Goal: Information Seeking & Learning: Find contact information

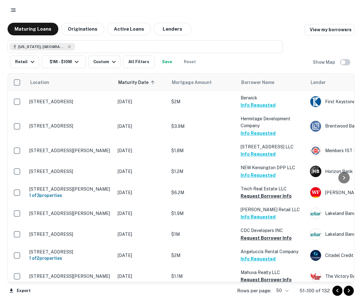
scroll to position [158, 0]
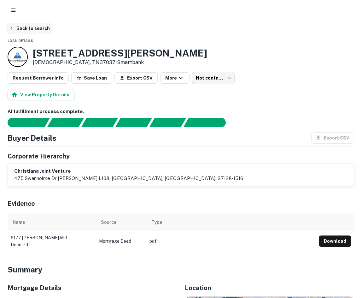
click at [45, 30] on button "Back to search" at bounding box center [29, 28] width 46 height 11
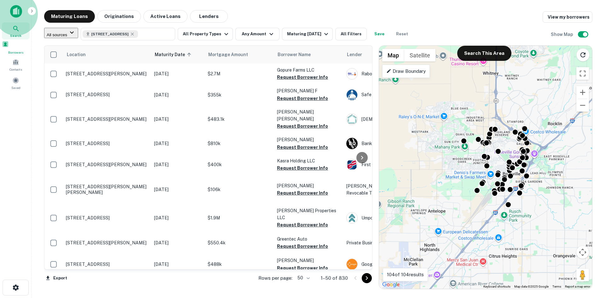
click at [18, 55] on span "Borrowers" at bounding box center [16, 52] width 28 height 5
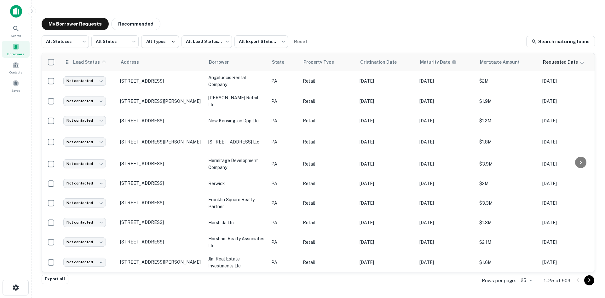
click at [84, 65] on th "Lead Status" at bounding box center [88, 62] width 57 height 18
click at [78, 44] on body "Search Borrowers Contacts Saved My Borrower Requests Recommended All Statuses *…" at bounding box center [302, 149] width 605 height 298
click at [65, 80] on li "Fulfilled" at bounding box center [65, 80] width 47 height 11
type input "*********"
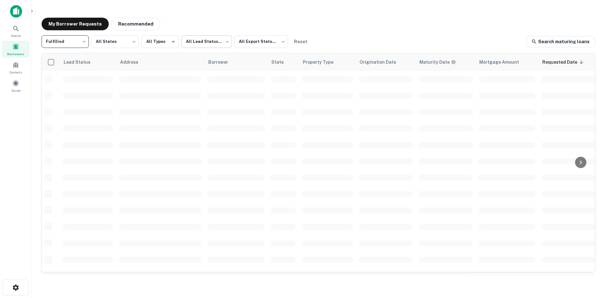
click at [214, 44] on body "Search Borrowers Contacts Saved My Borrower Requests Recommended Fulfilled ****…" at bounding box center [302, 149] width 605 height 298
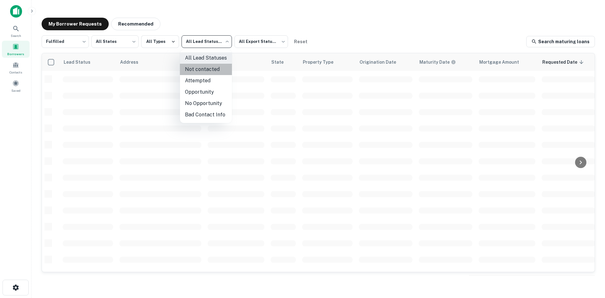
click at [210, 67] on li "Not contacted" at bounding box center [206, 69] width 52 height 11
type input "****"
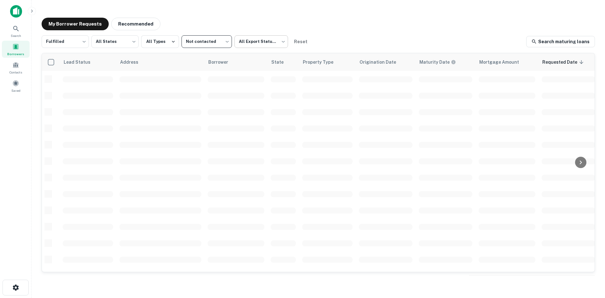
click at [271, 46] on body "Search Borrowers Contacts Saved My Borrower Requests Recommended Fulfilled ****…" at bounding box center [302, 149] width 605 height 298
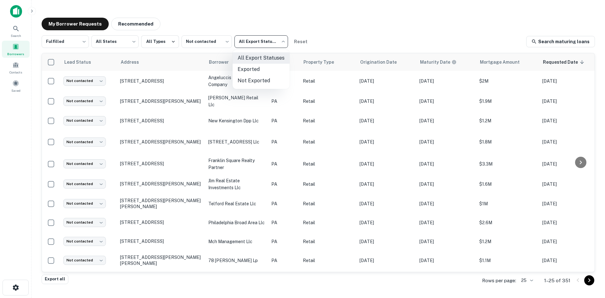
click at [272, 45] on div at bounding box center [302, 149] width 605 height 298
click at [240, 26] on div "My Borrower Requests Recommended" at bounding box center [318, 24] width 553 height 13
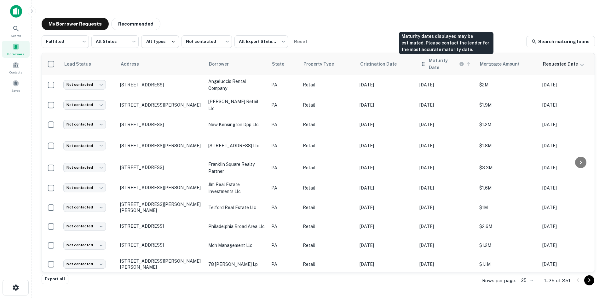
click at [438, 62] on h6 "Maturity Date" at bounding box center [443, 64] width 29 height 14
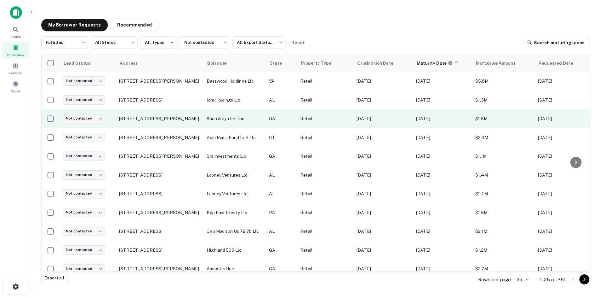
scroll to position [32, 0]
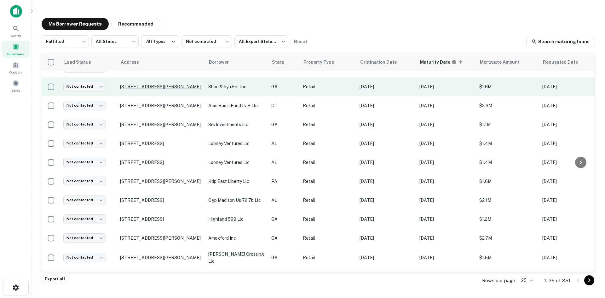
drag, startPoint x: 180, startPoint y: 89, endPoint x: 162, endPoint y: 93, distance: 18.7
click at [162, 90] on p "[STREET_ADDRESS][PERSON_NAME]" at bounding box center [161, 87] width 82 height 6
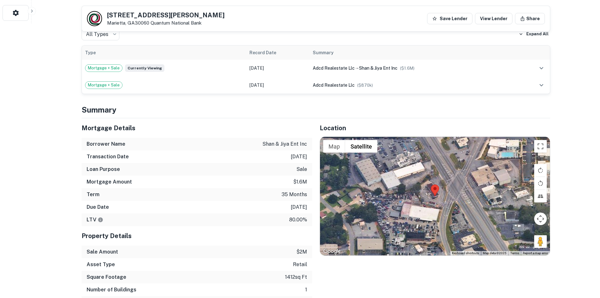
scroll to position [284, 0]
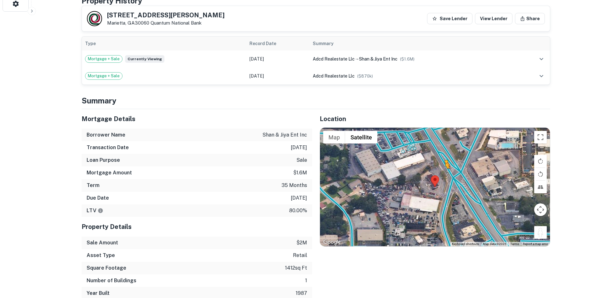
drag, startPoint x: 544, startPoint y: 228, endPoint x: 448, endPoint y: 184, distance: 105.6
click at [448, 184] on div "To activate drag with keyboard, press Alt + Enter. Once in keyboard drag state,…" at bounding box center [435, 187] width 230 height 118
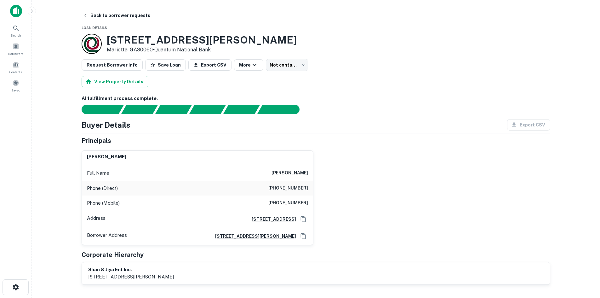
scroll to position [0, 0]
copy h6 "[PHONE_NUMBER]"
drag, startPoint x: 272, startPoint y: 184, endPoint x: 310, endPoint y: 189, distance: 38.1
click at [310, 189] on div "Phone (Direct) [PHONE_NUMBER]" at bounding box center [197, 188] width 231 height 15
click at [404, 79] on div "View Property Details" at bounding box center [316, 81] width 469 height 11
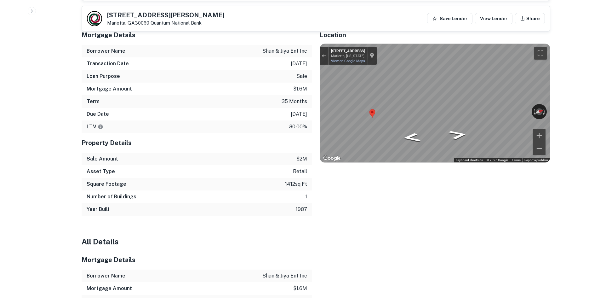
scroll to position [252, 0]
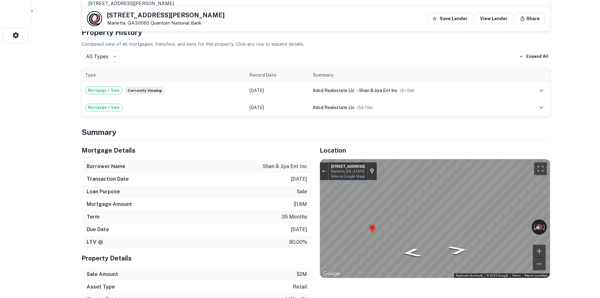
drag, startPoint x: 250, startPoint y: 171, endPoint x: 228, endPoint y: 176, distance: 21.8
click at [250, 171] on div "Borrower Name [PERSON_NAME] & [PERSON_NAME] ent inc" at bounding box center [197, 166] width 231 height 13
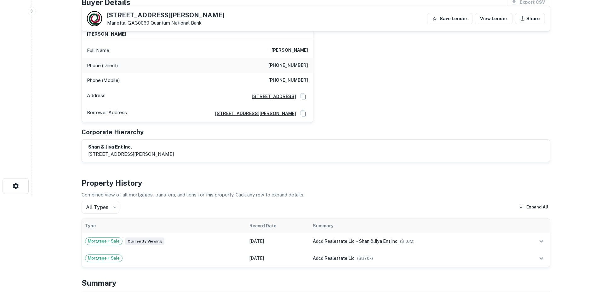
scroll to position [95, 0]
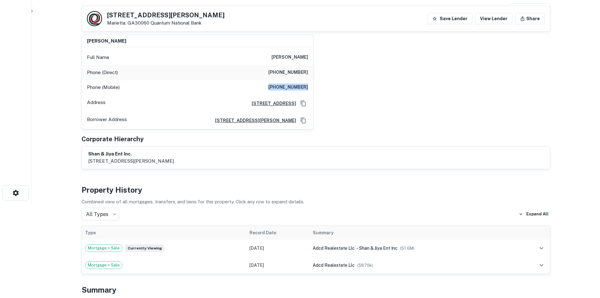
drag, startPoint x: 266, startPoint y: 87, endPoint x: 315, endPoint y: 87, distance: 49.5
click at [315, 87] on div "[PERSON_NAME] Full Name [PERSON_NAME] Phone (Direct) [PHONE_NUMBER] Phone (Mobi…" at bounding box center [314, 80] width 474 height 100
copy h6 "[PHONE_NUMBER]"
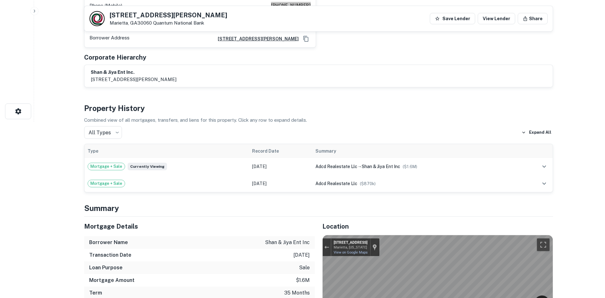
scroll to position [0, 0]
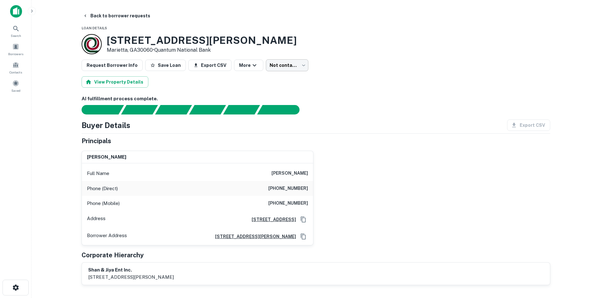
click at [302, 64] on div "Request Borrower Info Save Loan Export CSV More Not contacted **** ​" at bounding box center [316, 65] width 469 height 12
click at [285, 66] on body "Search Borrowers Contacts Saved Back to borrower requests Loan Details [STREET_…" at bounding box center [300, 149] width 600 height 298
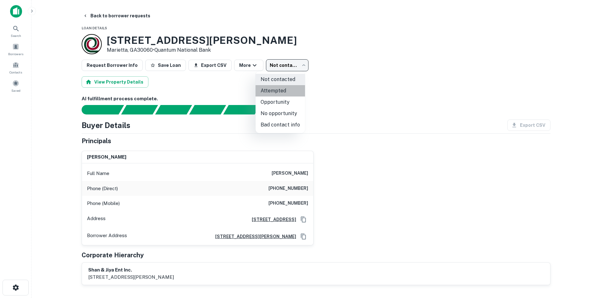
click at [283, 90] on li "Attempted" at bounding box center [280, 90] width 49 height 11
type input "*********"
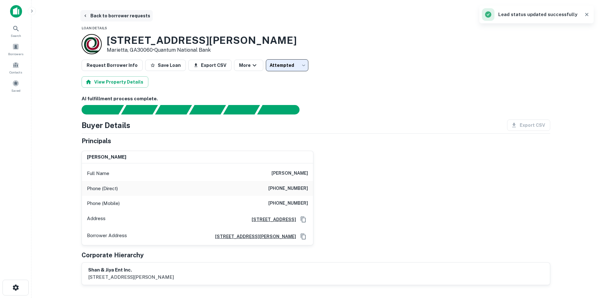
click at [95, 18] on button "Back to borrower requests" at bounding box center [116, 15] width 72 height 11
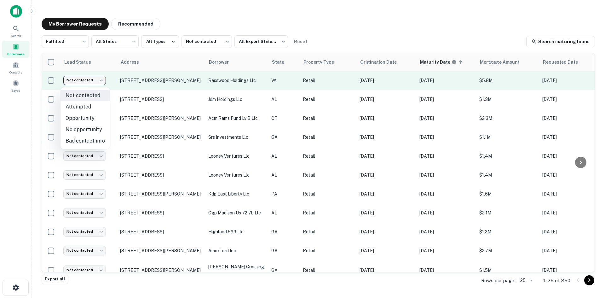
click at [94, 86] on body "Search Borrowers Contacts Saved My Borrower Requests Recommended Fulfilled ****…" at bounding box center [302, 149] width 605 height 298
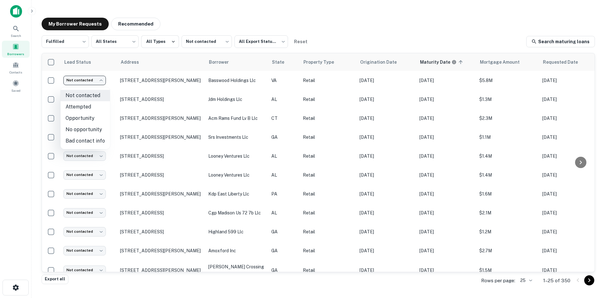
click at [95, 85] on div at bounding box center [302, 149] width 605 height 298
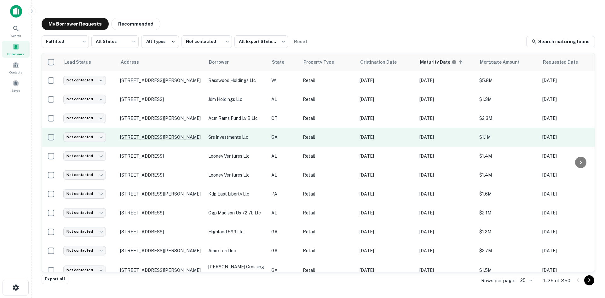
click at [168, 138] on p "[STREET_ADDRESS][PERSON_NAME]" at bounding box center [161, 137] width 82 height 6
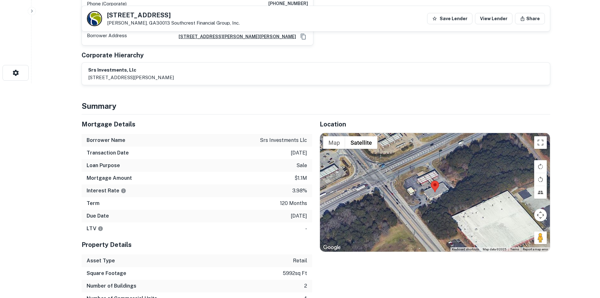
scroll to position [221, 0]
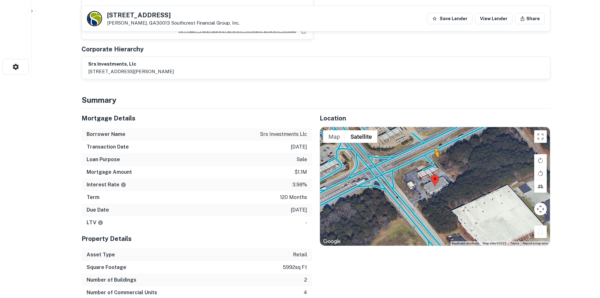
drag, startPoint x: 541, startPoint y: 231, endPoint x: 433, endPoint y: 163, distance: 127.6
click at [433, 163] on div "To activate drag with keyboard, press Alt + Enter. Once in keyboard drag state,…" at bounding box center [435, 186] width 230 height 118
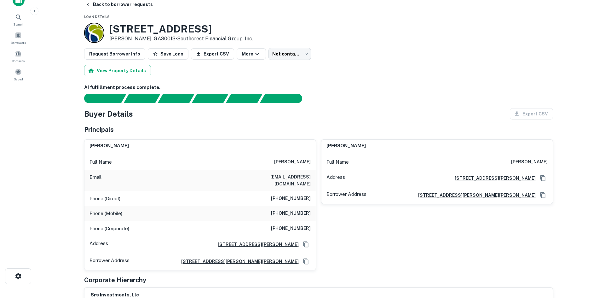
scroll to position [0, 0]
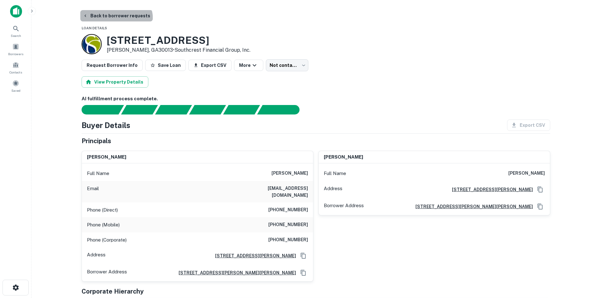
click at [116, 20] on button "Back to borrower requests" at bounding box center [116, 15] width 72 height 11
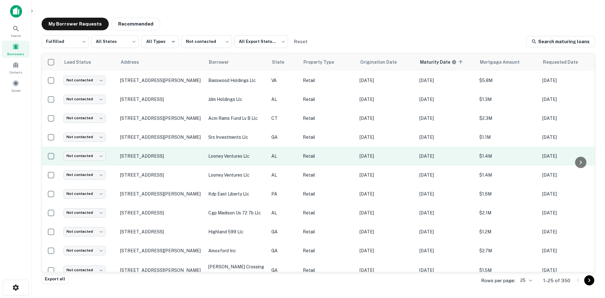
click at [433, 159] on p "[DATE]" at bounding box center [446, 156] width 54 height 7
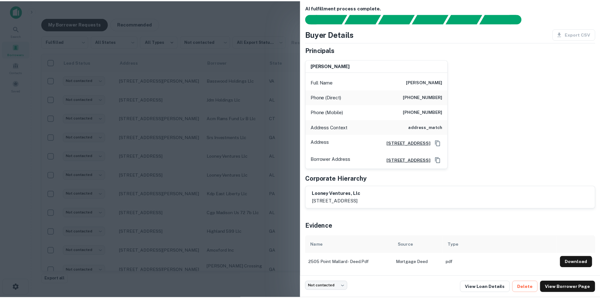
scroll to position [11, 0]
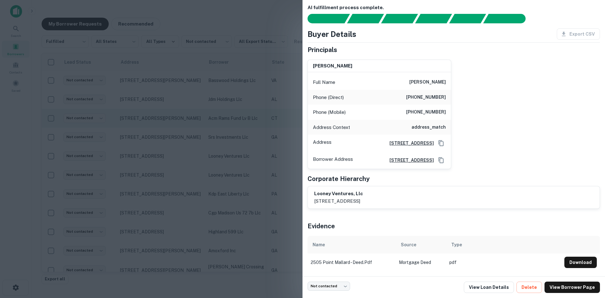
drag, startPoint x: 220, startPoint y: 118, endPoint x: 185, endPoint y: 126, distance: 35.1
click at [220, 118] on div at bounding box center [302, 149] width 605 height 298
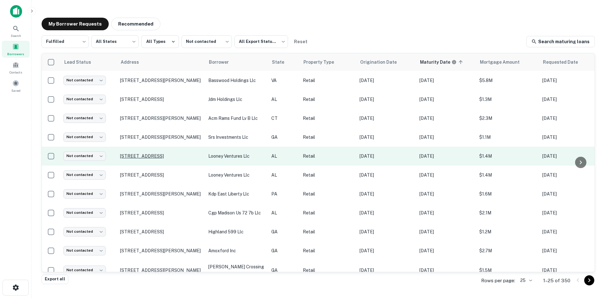
click at [131, 157] on p "[STREET_ADDRESS]" at bounding box center [161, 156] width 82 height 6
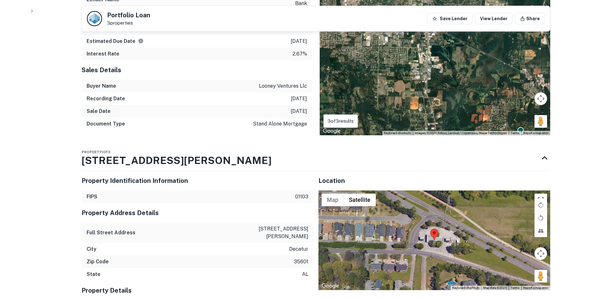
scroll to position [662, 0]
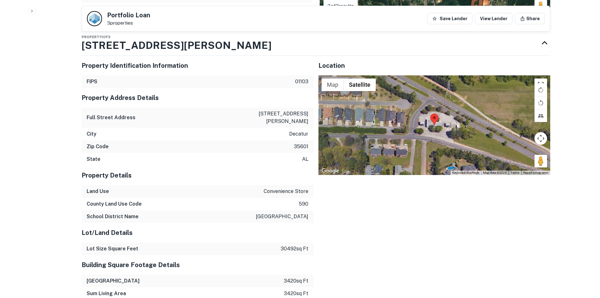
drag, startPoint x: 535, startPoint y: 160, endPoint x: 526, endPoint y: 158, distance: 9.0
click at [526, 158] on div "Map Terrain Satellite Labels Keyboard shortcuts Map Data Map data ©2025 Map dat…" at bounding box center [435, 125] width 232 height 100
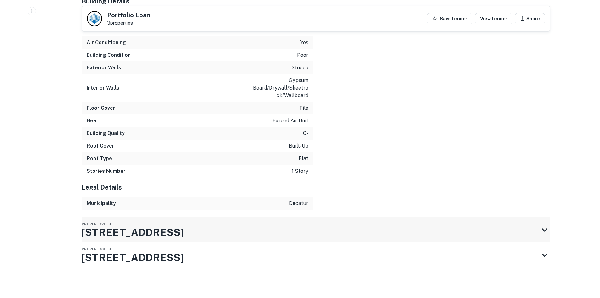
click at [316, 228] on div "Property 2 of 3 [STREET_ADDRESS]" at bounding box center [311, 229] width 458 height 25
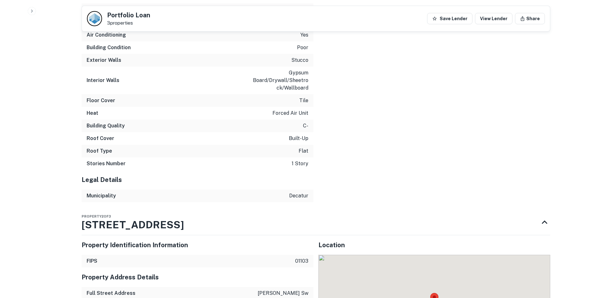
scroll to position [1179, 0]
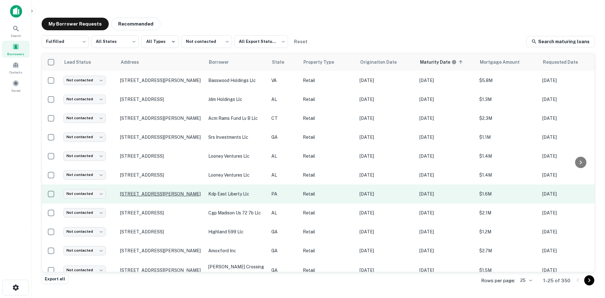
click at [178, 197] on p "[STREET_ADDRESS][PERSON_NAME]" at bounding box center [161, 194] width 82 height 6
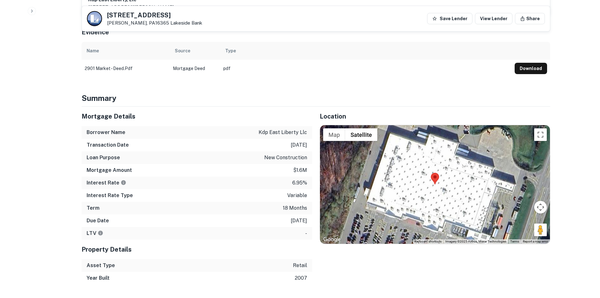
scroll to position [473, 0]
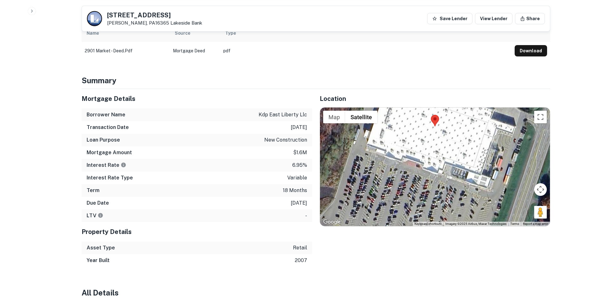
drag, startPoint x: 449, startPoint y: 188, endPoint x: 451, endPoint y: 144, distance: 43.5
click at [449, 144] on div at bounding box center [435, 166] width 230 height 118
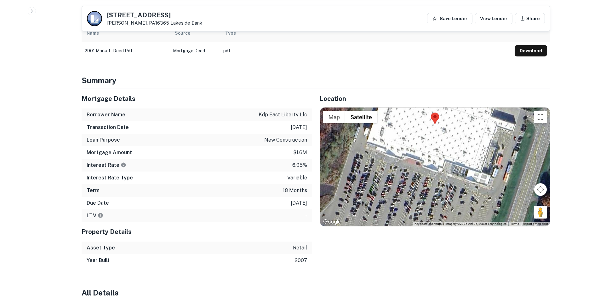
drag, startPoint x: 536, startPoint y: 205, endPoint x: 440, endPoint y: 186, distance: 98.3
click at [432, 186] on div "Map Terrain Satellite Labels Keyboard shortcuts Map Data Imagery ©2025 Airbus, …" at bounding box center [435, 166] width 230 height 118
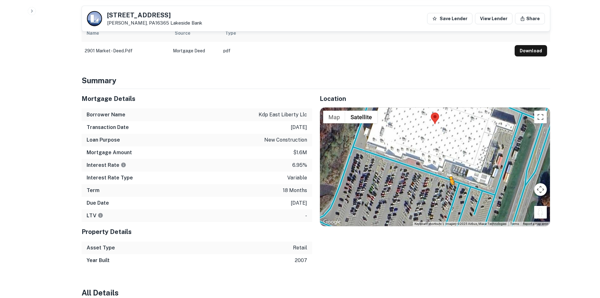
drag, startPoint x: 540, startPoint y: 207, endPoint x: 445, endPoint y: 185, distance: 97.6
click at [445, 185] on div "To activate drag with keyboard, press Alt + Enter. Once in keyboard drag state,…" at bounding box center [435, 166] width 230 height 118
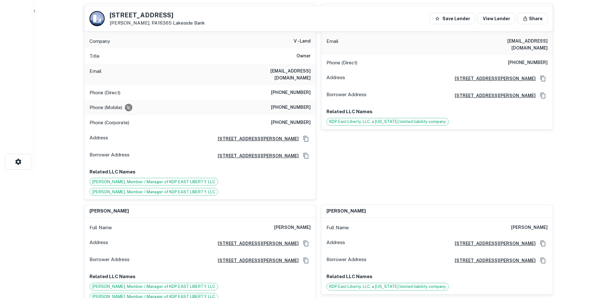
scroll to position [0, 0]
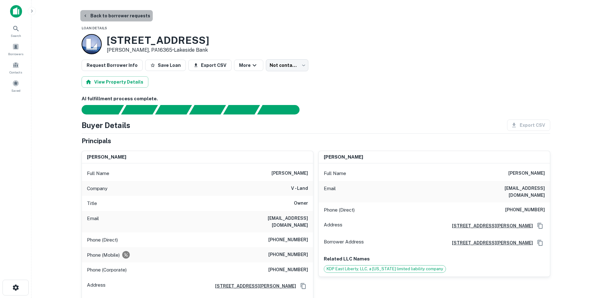
click at [117, 19] on button "Back to borrower requests" at bounding box center [116, 15] width 72 height 11
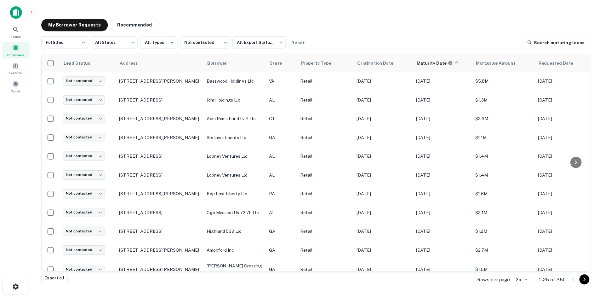
scroll to position [32, 0]
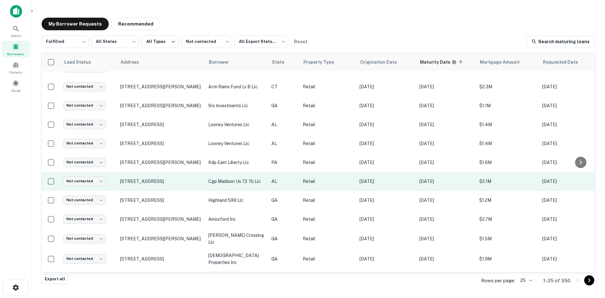
click at [171, 182] on td "[STREET_ADDRESS]" at bounding box center [161, 181] width 88 height 19
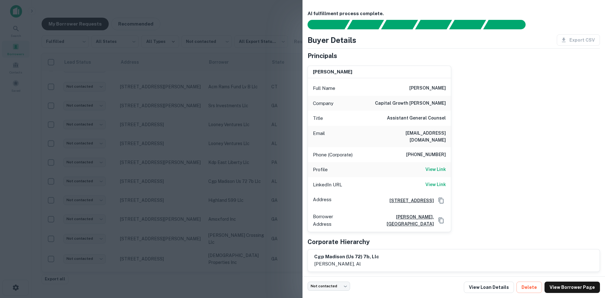
click at [206, 160] on div at bounding box center [302, 149] width 605 height 298
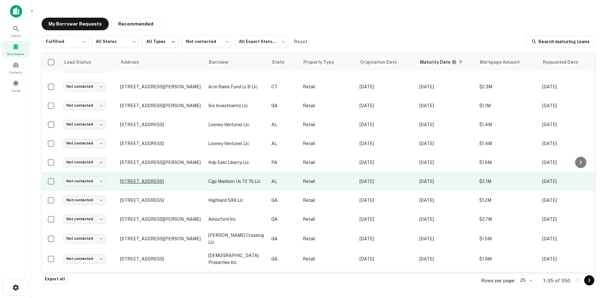
click at [163, 184] on p "[STREET_ADDRESS]" at bounding box center [161, 181] width 82 height 6
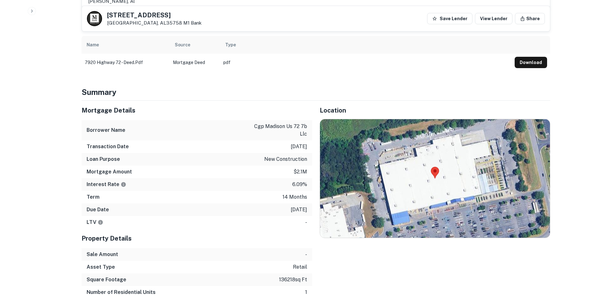
scroll to position [378, 0]
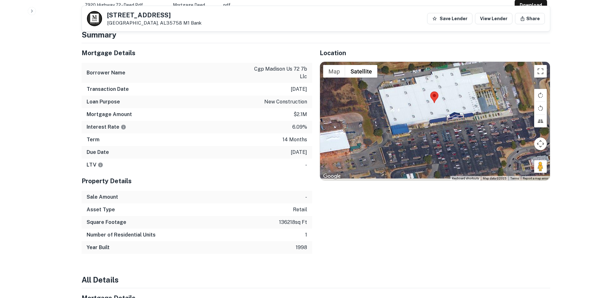
drag, startPoint x: 464, startPoint y: 118, endPoint x: 464, endPoint y: 114, distance: 4.1
click at [464, 114] on div at bounding box center [435, 121] width 230 height 118
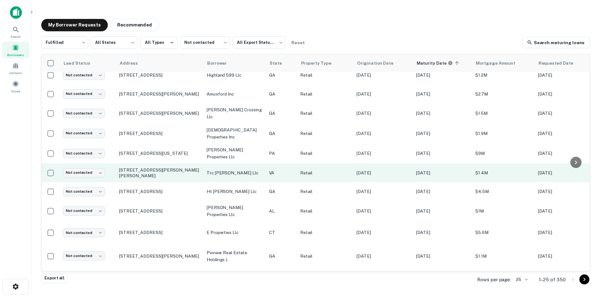
scroll to position [158, 0]
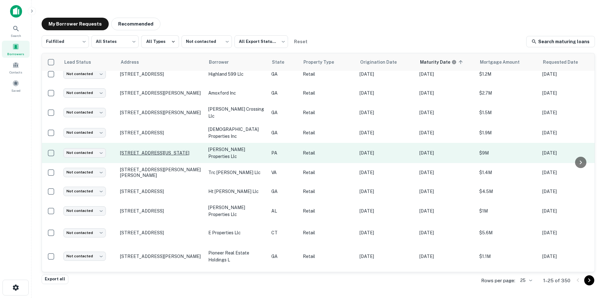
click at [165, 153] on p "[STREET_ADDRESS][US_STATE]" at bounding box center [161, 153] width 82 height 6
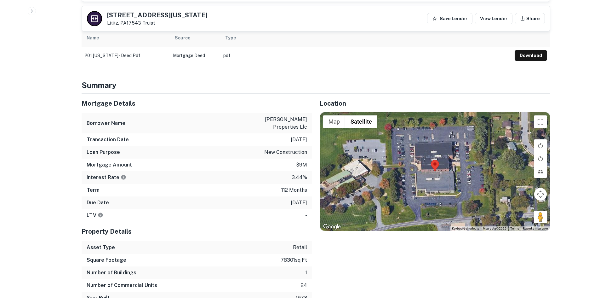
scroll to position [347, 0]
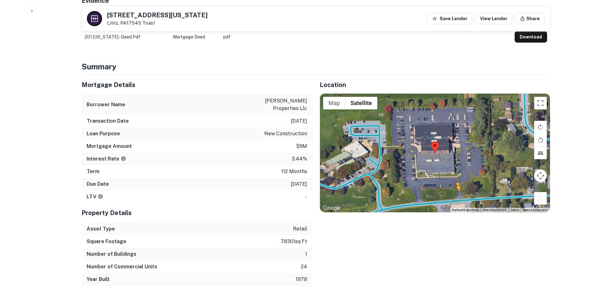
drag, startPoint x: 537, startPoint y: 192, endPoint x: 454, endPoint y: 190, distance: 82.9
click at [454, 190] on div "To activate drag with keyboard, press Alt + Enter. Once in keyboard drag state,…" at bounding box center [435, 153] width 230 height 118
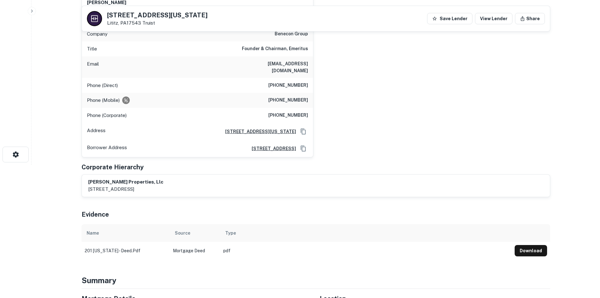
scroll to position [63, 0]
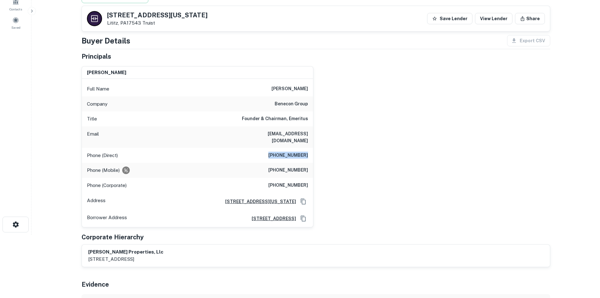
copy h6 "[PHONE_NUMBER]"
drag, startPoint x: 273, startPoint y: 149, endPoint x: 321, endPoint y: 153, distance: 47.7
click at [321, 153] on div "[PERSON_NAME] Full Name [PERSON_NAME] Company benecon group Title Founder & Cha…" at bounding box center [314, 144] width 474 height 166
drag, startPoint x: 361, startPoint y: 153, endPoint x: 357, endPoint y: 161, distance: 8.9
click at [361, 153] on div "[PERSON_NAME] Full Name [PERSON_NAME] Company benecon group Title Founder & Cha…" at bounding box center [314, 144] width 474 height 166
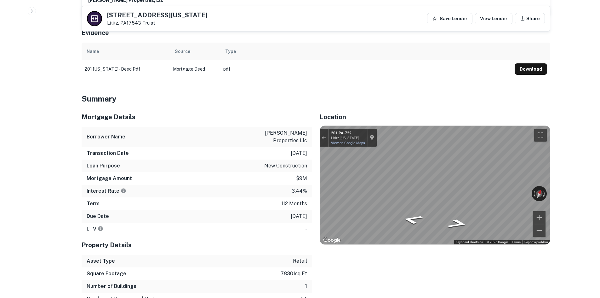
scroll to position [315, 0]
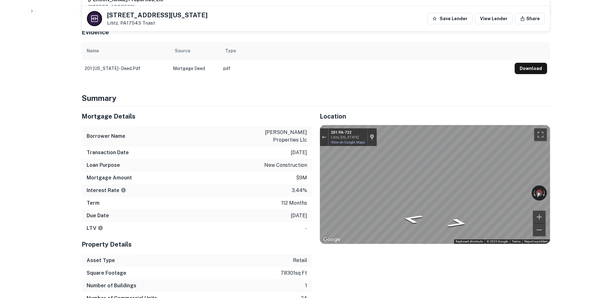
click at [256, 222] on div "LTV -" at bounding box center [197, 228] width 231 height 13
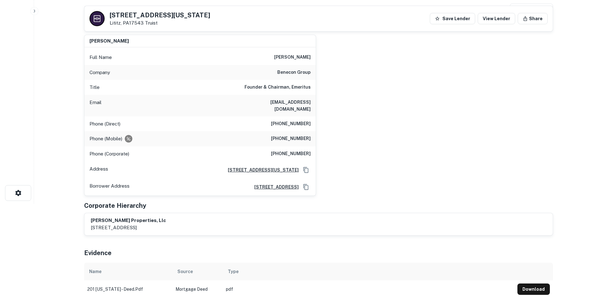
scroll to position [0, 0]
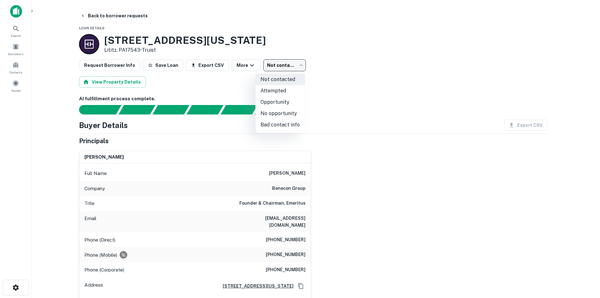
click at [286, 66] on body "Search Borrowers Contacts Saved Back to borrower requests Loan Details [STREET_…" at bounding box center [300, 149] width 600 height 298
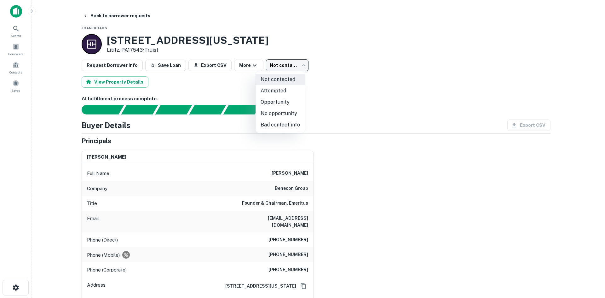
click at [283, 94] on li "Attempted" at bounding box center [280, 90] width 49 height 11
type input "*********"
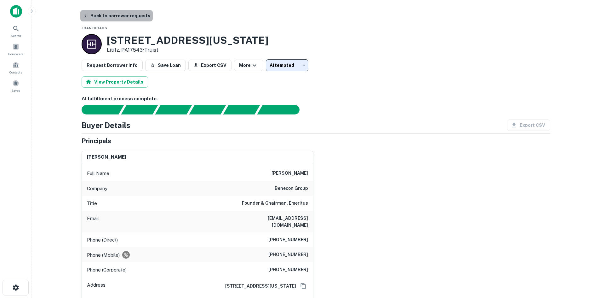
click at [134, 16] on button "Back to borrower requests" at bounding box center [116, 15] width 72 height 11
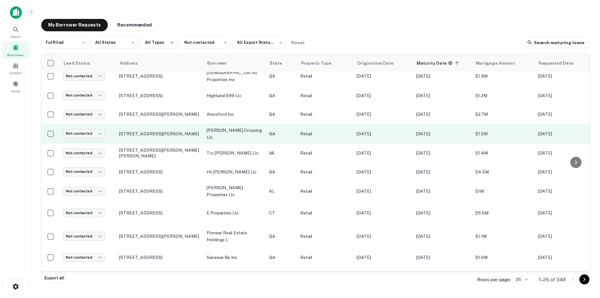
scroll to position [158, 0]
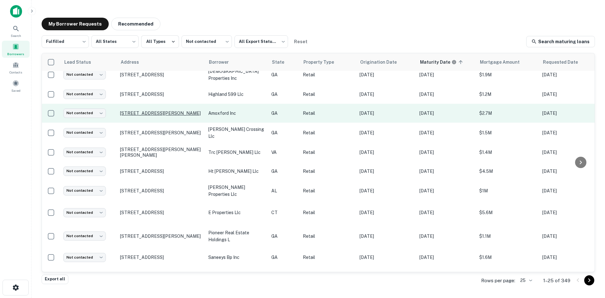
click at [137, 116] on p "[STREET_ADDRESS][PERSON_NAME]" at bounding box center [161, 113] width 82 height 6
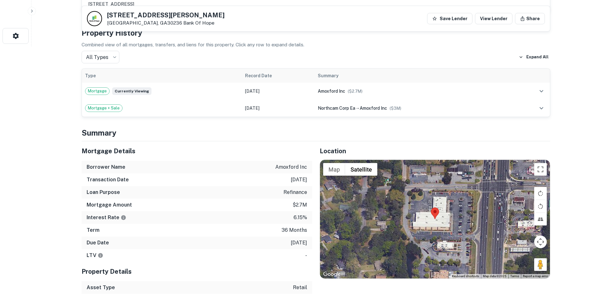
scroll to position [252, 0]
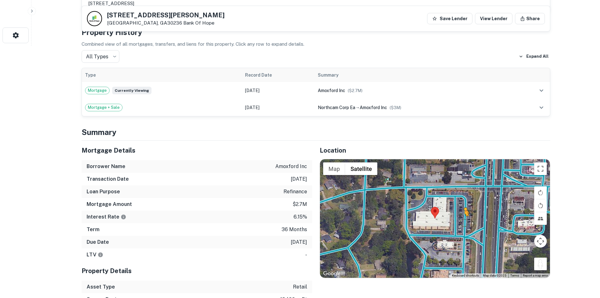
drag, startPoint x: 545, startPoint y: 267, endPoint x: 461, endPoint y: 220, distance: 95.5
click at [461, 220] on div "To activate drag with keyboard, press Alt + Enter. Once in keyboard drag state,…" at bounding box center [435, 218] width 230 height 118
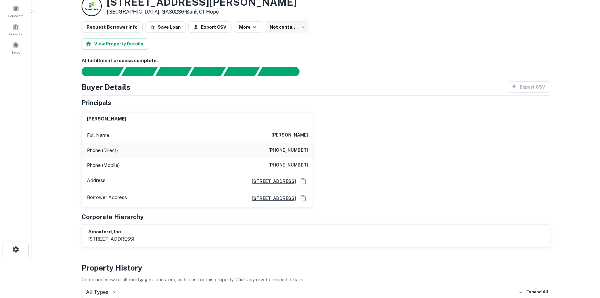
scroll to position [32, 0]
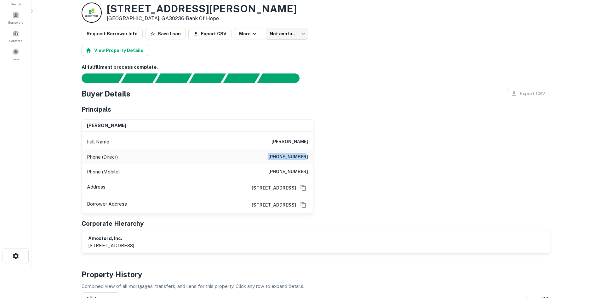
drag, startPoint x: 274, startPoint y: 159, endPoint x: 313, endPoint y: 159, distance: 39.1
click at [305, 159] on h6 "[PHONE_NUMBER]" at bounding box center [289, 157] width 40 height 8
click at [365, 159] on div "[PERSON_NAME] Full Name [PERSON_NAME] Phone (Direct) [PHONE_NUMBER] Phone (Mobi…" at bounding box center [314, 164] width 474 height 100
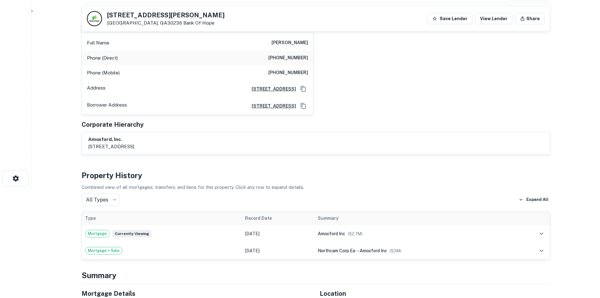
scroll to position [95, 0]
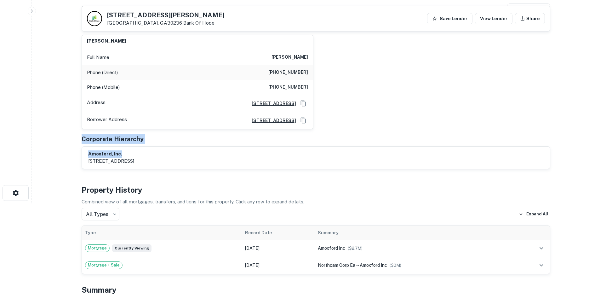
drag, startPoint x: 83, startPoint y: 138, endPoint x: 178, endPoint y: 156, distance: 96.7
click at [178, 156] on div "Principals [PERSON_NAME] Full Name [PERSON_NAME] Phone (Direct) [PHONE_NUMBER] …" at bounding box center [316, 94] width 469 height 149
click at [137, 140] on h5 "Corporate Hierarchy" at bounding box center [113, 138] width 62 height 9
click at [91, 138] on h5 "Corporate Hierarchy" at bounding box center [113, 138] width 62 height 9
click at [100, 141] on h5 "Corporate Hierarchy" at bounding box center [113, 138] width 62 height 9
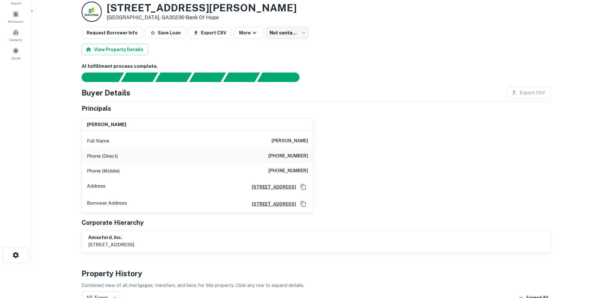
scroll to position [0, 0]
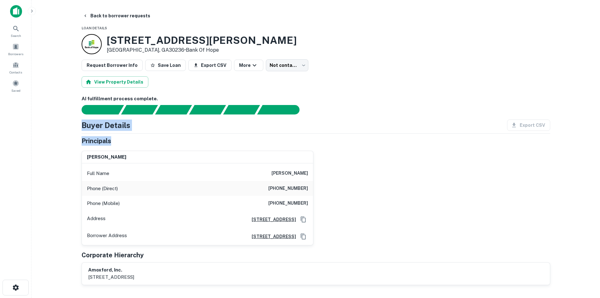
drag, startPoint x: 78, startPoint y: 123, endPoint x: 119, endPoint y: 145, distance: 46.3
click at [119, 145] on div "Principals" at bounding box center [316, 140] width 469 height 9
drag, startPoint x: 121, startPoint y: 142, endPoint x: 70, endPoint y: 93, distance: 70.4
click at [70, 93] on main "Back to borrower requests Loan Details [STREET_ADDRESS][PERSON_NAME] • Bank Of …" at bounding box center [316, 149] width 569 height 298
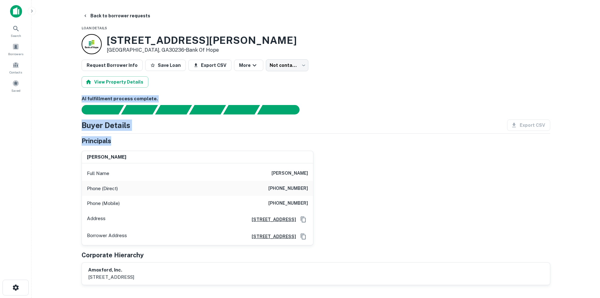
drag, startPoint x: 106, startPoint y: 130, endPoint x: 97, endPoint y: 128, distance: 9.1
click at [106, 130] on h4 "Buyer Details" at bounding box center [106, 124] width 49 height 11
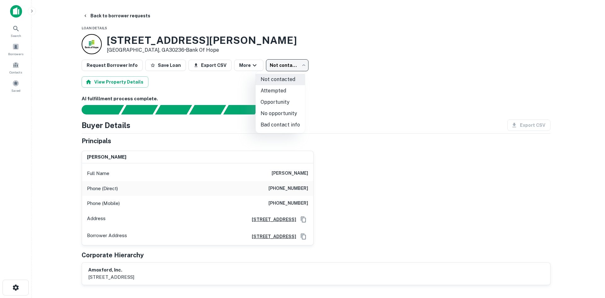
click at [271, 60] on body "Search Borrowers Contacts Saved Back to borrower requests Loan Details [STREET_…" at bounding box center [302, 149] width 605 height 298
click at [280, 89] on li "Attempted" at bounding box center [280, 90] width 49 height 11
type input "*********"
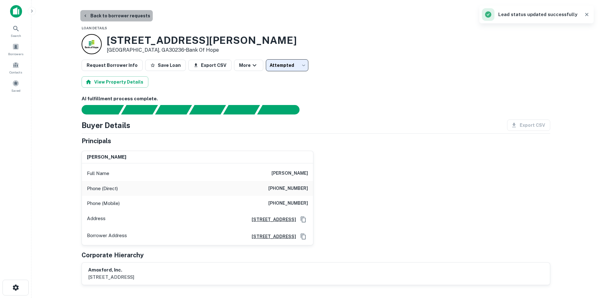
click at [130, 12] on button "Back to borrower requests" at bounding box center [116, 15] width 72 height 11
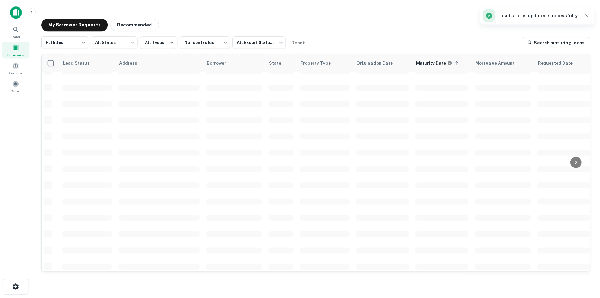
scroll to position [158, 0]
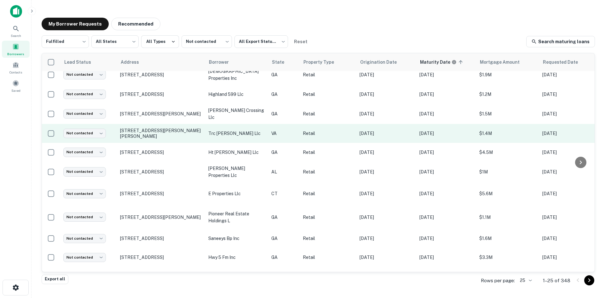
click at [244, 132] on p "trc [PERSON_NAME] llc" at bounding box center [236, 133] width 57 height 7
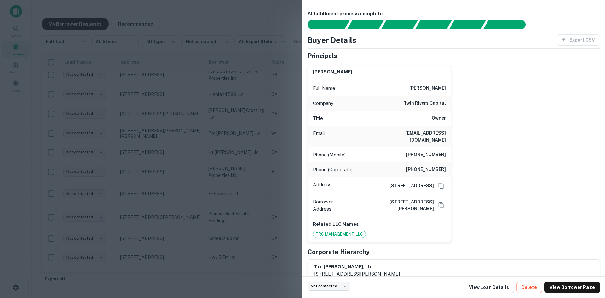
click at [201, 133] on div at bounding box center [302, 149] width 605 height 298
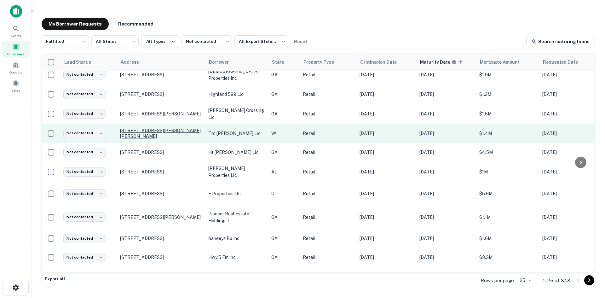
click at [137, 137] on p "[STREET_ADDRESS][PERSON_NAME][PERSON_NAME]" at bounding box center [161, 133] width 82 height 11
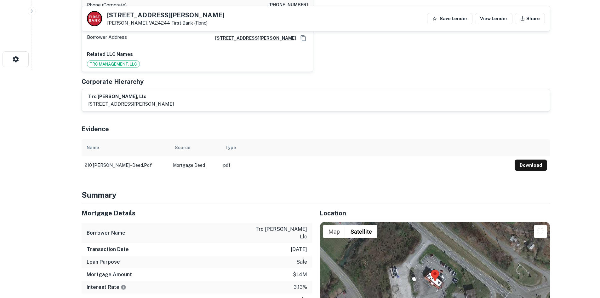
scroll to position [315, 0]
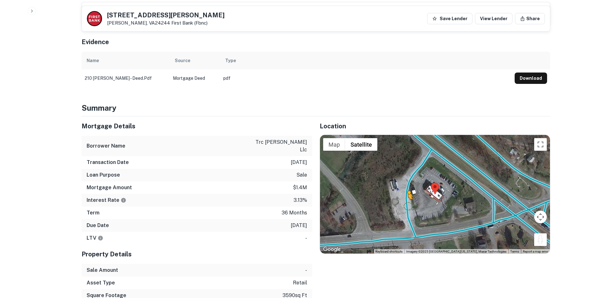
drag, startPoint x: 538, startPoint y: 236, endPoint x: 407, endPoint y: 199, distance: 135.9
click at [407, 199] on div "To activate drag with keyboard, press Alt + Enter. Once in keyboard drag state,…" at bounding box center [435, 194] width 230 height 118
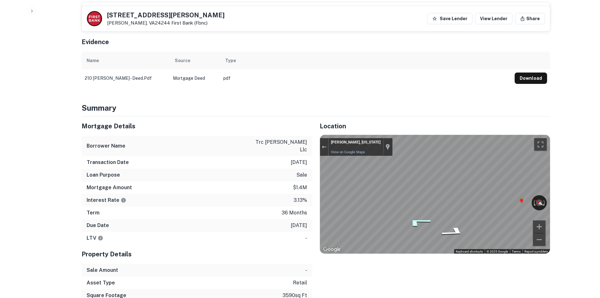
click at [413, 215] on icon "Go North" at bounding box center [418, 222] width 47 height 15
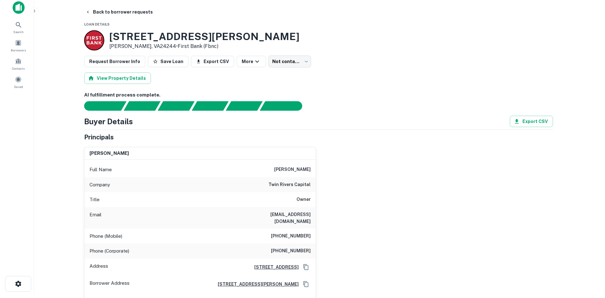
scroll to position [0, 0]
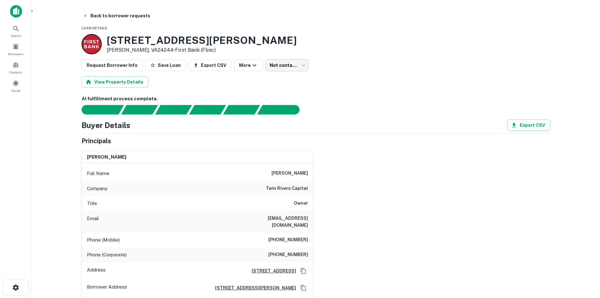
click at [279, 63] on body "Search Borrowers Contacts Saved Back to borrower requests Loan Details [STREET_…" at bounding box center [300, 149] width 600 height 298
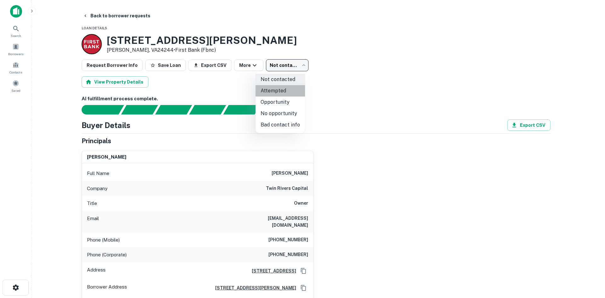
click at [283, 89] on li "Attempted" at bounding box center [280, 90] width 49 height 11
type input "*********"
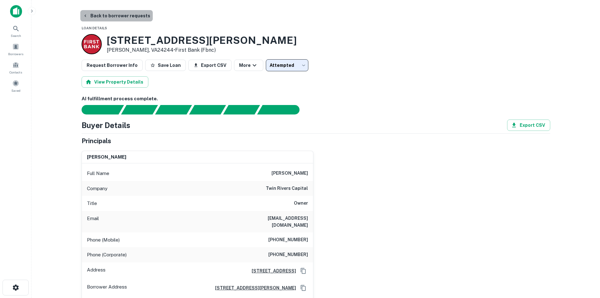
click at [120, 14] on button "Back to borrower requests" at bounding box center [116, 15] width 72 height 11
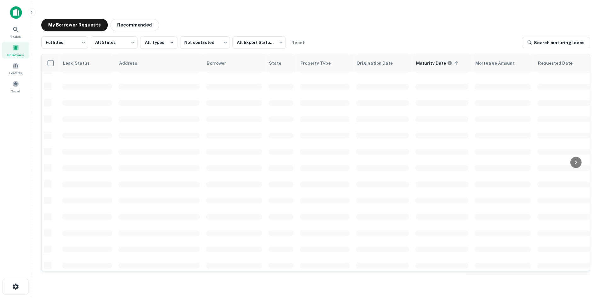
scroll to position [158, 0]
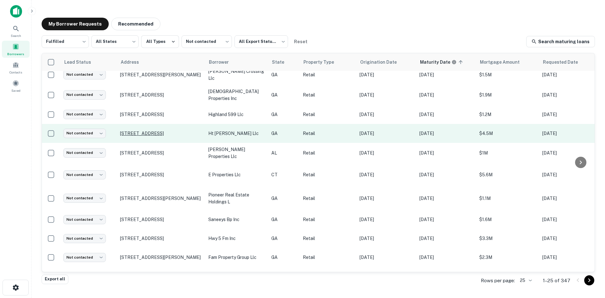
click at [178, 133] on p "[STREET_ADDRESS]" at bounding box center [161, 133] width 82 height 6
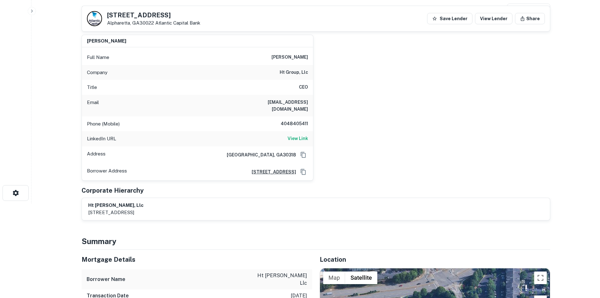
scroll to position [221, 0]
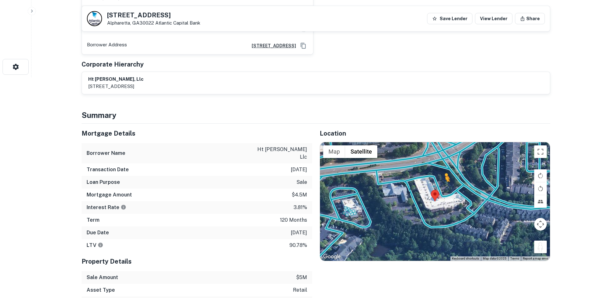
drag, startPoint x: 542, startPoint y: 241, endPoint x: 444, endPoint y: 180, distance: 115.1
click at [444, 180] on div "To activate drag with keyboard, press Alt + Enter. Once in keyboard drag state,…" at bounding box center [435, 201] width 230 height 118
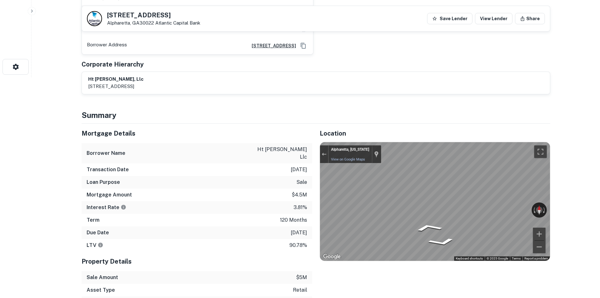
click at [495, 205] on div "← Move left → Move right ↑ Move up ↓ Move down + Zoom in - Zoom out [GEOGRAPHIC…" at bounding box center [435, 201] width 230 height 118
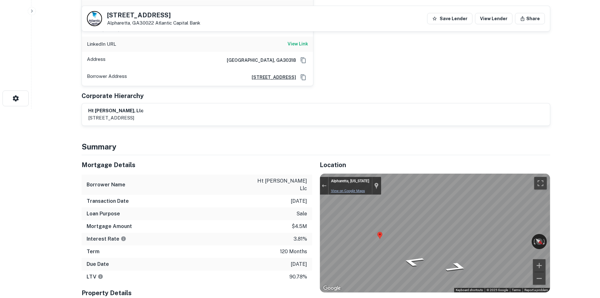
scroll to position [315, 0]
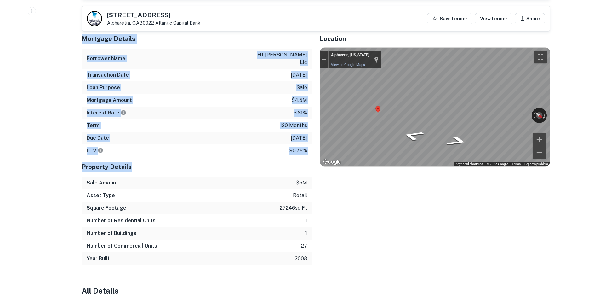
drag, startPoint x: 83, startPoint y: 35, endPoint x: 271, endPoint y: 159, distance: 225.5
click at [271, 159] on div "Mortgage Details Borrower Name ht [PERSON_NAME] llc Transaction Date [DATE] Loa…" at bounding box center [197, 147] width 231 height 236
click at [266, 157] on div "Property Details" at bounding box center [197, 167] width 231 height 20
drag, startPoint x: 305, startPoint y: 139, endPoint x: 78, endPoint y: 33, distance: 250.8
click at [78, 33] on div "Mortgage Details Borrower Name ht [PERSON_NAME] llc Transaction Date [DATE] Loa…" at bounding box center [193, 147] width 238 height 236
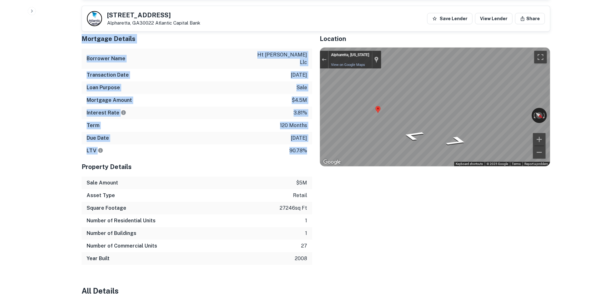
click at [241, 81] on div "Loan Purpose sale" at bounding box center [197, 87] width 231 height 13
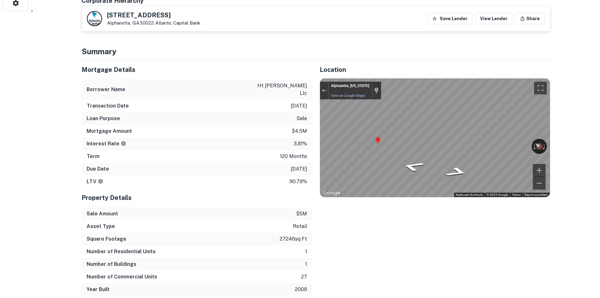
scroll to position [284, 0]
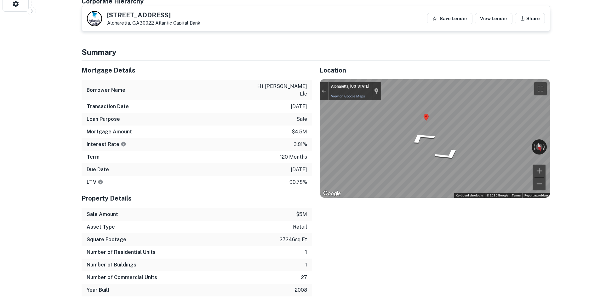
click at [315, 121] on div "Location ← Move left → Move right ↑ Move up ↓ Move down + Zoom in - Zoom out Ho…" at bounding box center [431, 179] width 238 height 236
click at [441, 162] on div "Map" at bounding box center [435, 138] width 230 height 118
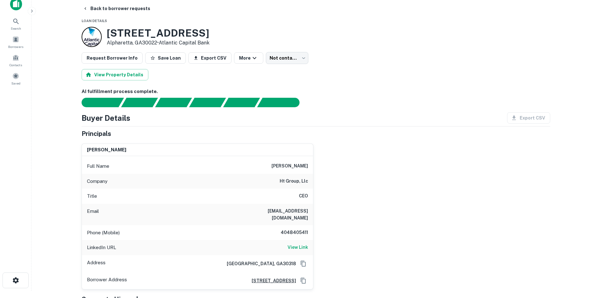
scroll to position [0, 0]
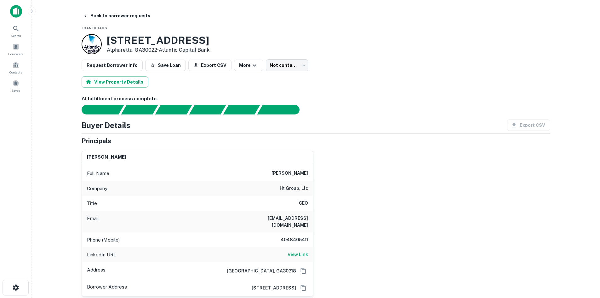
drag, startPoint x: 277, startPoint y: 173, endPoint x: 329, endPoint y: 169, distance: 52.1
click at [329, 169] on div "[PERSON_NAME] Full Name [PERSON_NAME] Company ht group, llc Title CEO Email [EM…" at bounding box center [314, 221] width 474 height 151
click at [351, 168] on div "[PERSON_NAME] Full Name [PERSON_NAME] Company ht group, llc Title CEO Email [EM…" at bounding box center [314, 221] width 474 height 151
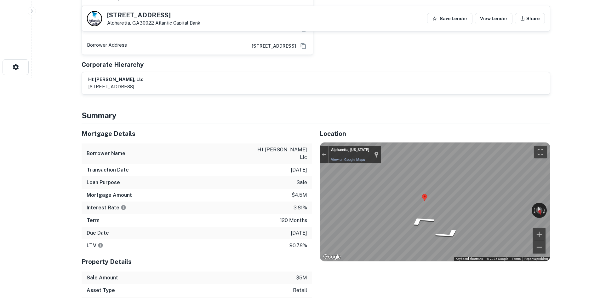
scroll to position [221, 0]
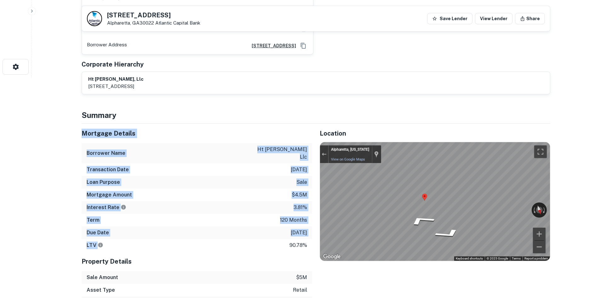
drag, startPoint x: 80, startPoint y: 120, endPoint x: 234, endPoint y: 235, distance: 192.1
click at [234, 235] on div "Mortgage Details Borrower Name ht [PERSON_NAME] llc Transaction Date [DATE] Loa…" at bounding box center [193, 242] width 238 height 236
click at [249, 239] on div "LTV 90.78%" at bounding box center [197, 245] width 231 height 13
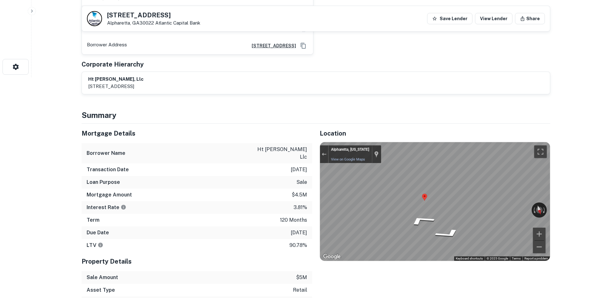
click at [305, 241] on p "90.78%" at bounding box center [299, 245] width 18 height 8
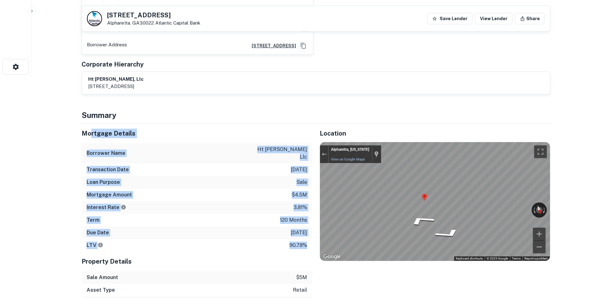
drag, startPoint x: 305, startPoint y: 232, endPoint x: 92, endPoint y: 126, distance: 238.1
click at [92, 126] on div "Mortgage Details Borrower Name ht [PERSON_NAME] llc Transaction Date [DATE] Loa…" at bounding box center [197, 188] width 231 height 128
click at [128, 163] on div "Transaction Date [DATE]" at bounding box center [197, 169] width 231 height 13
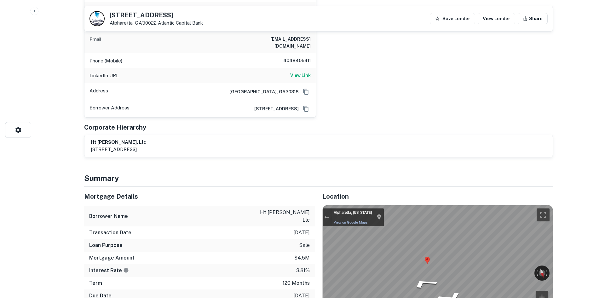
scroll to position [0, 0]
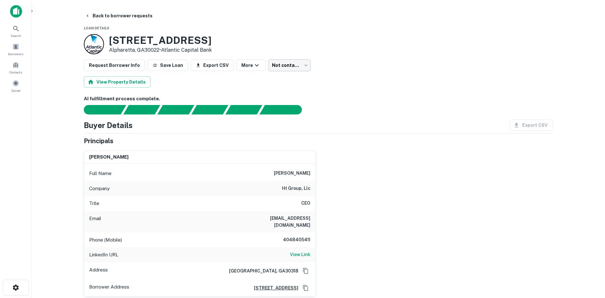
click at [284, 60] on body "Search Borrowers Contacts Saved Back to borrower requests Loan Details [STREET_…" at bounding box center [302, 149] width 605 height 298
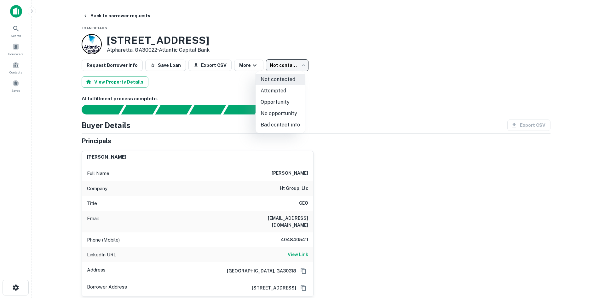
click at [293, 89] on li "Attempted" at bounding box center [280, 90] width 49 height 11
type input "*********"
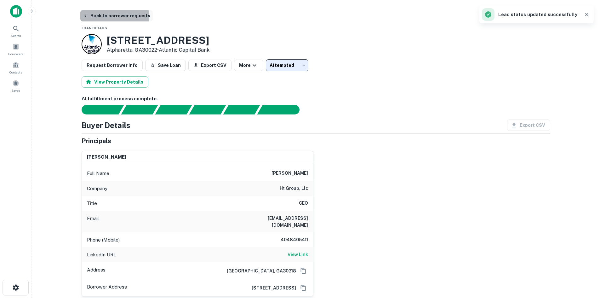
click at [106, 16] on button "Back to borrower requests" at bounding box center [116, 15] width 72 height 11
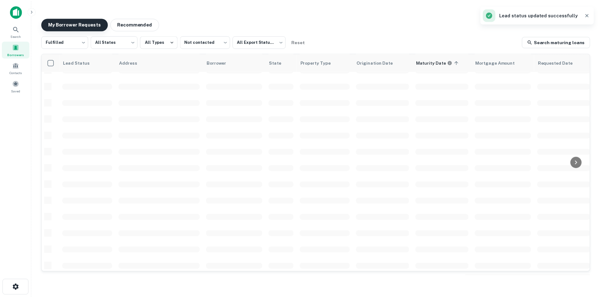
scroll to position [158, 0]
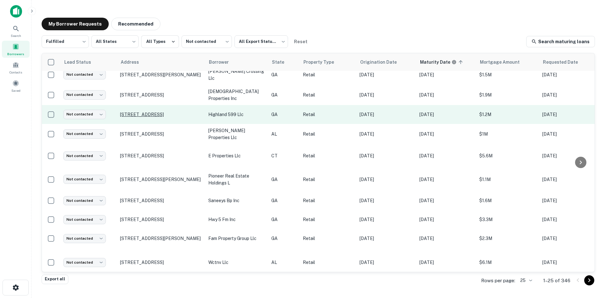
click at [164, 113] on p "[STREET_ADDRESS]" at bounding box center [161, 115] width 82 height 6
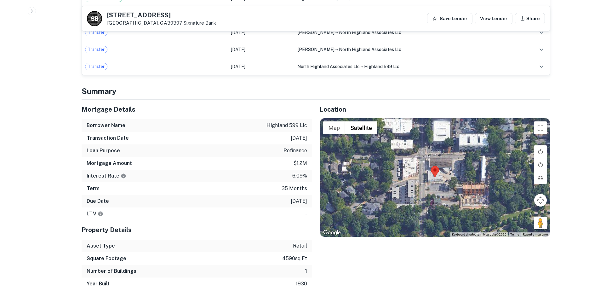
scroll to position [410, 0]
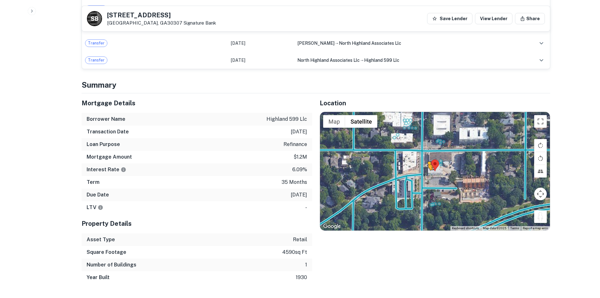
drag, startPoint x: 542, startPoint y: 198, endPoint x: 424, endPoint y: 153, distance: 126.4
click at [424, 153] on div "To activate drag with keyboard, press Alt + Enter. Once in keyboard drag state,…" at bounding box center [435, 171] width 230 height 118
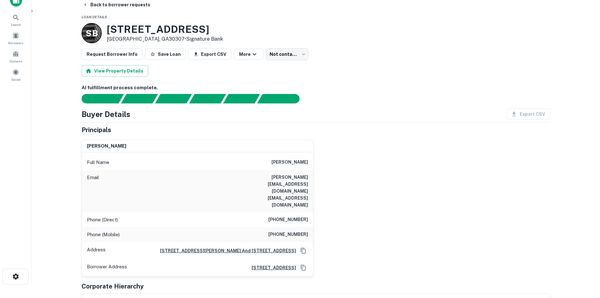
scroll to position [0, 0]
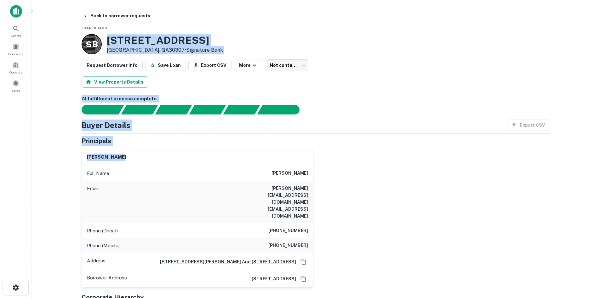
drag, startPoint x: 109, startPoint y: 38, endPoint x: 431, endPoint y: 158, distance: 343.3
click at [430, 145] on div "Principals" at bounding box center [316, 140] width 469 height 9
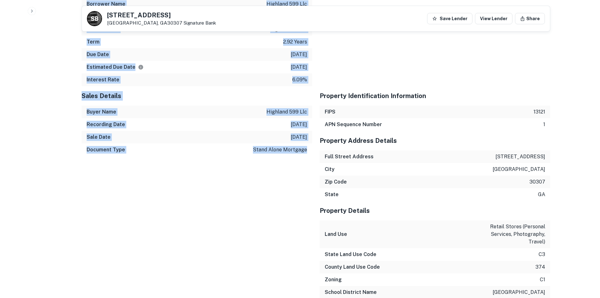
scroll to position [770, 0]
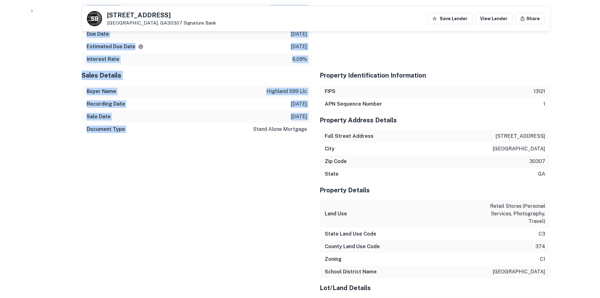
drag, startPoint x: 78, startPoint y: 55, endPoint x: 256, endPoint y: 146, distance: 198.9
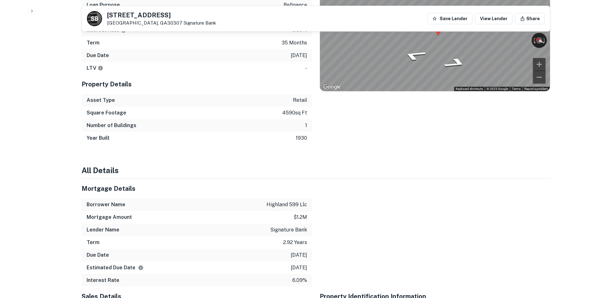
scroll to position [392, 0]
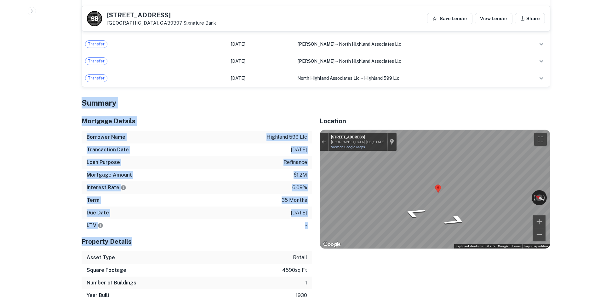
drag, startPoint x: 82, startPoint y: 75, endPoint x: 217, endPoint y: 216, distance: 194.8
click at [233, 206] on div "Due Date [DATE]" at bounding box center [197, 212] width 231 height 13
drag, startPoint x: 307, startPoint y: 202, endPoint x: 75, endPoint y: 79, distance: 262.8
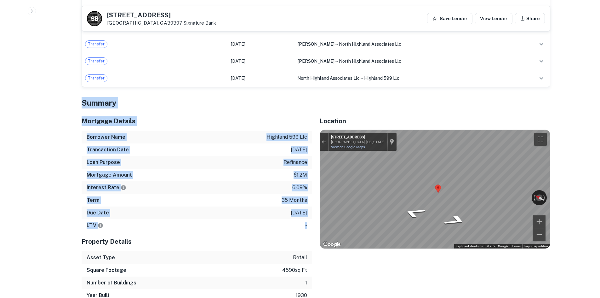
drag, startPoint x: 75, startPoint y: 79, endPoint x: 298, endPoint y: 206, distance: 256.4
click at [297, 219] on div "LTV -" at bounding box center [197, 225] width 231 height 13
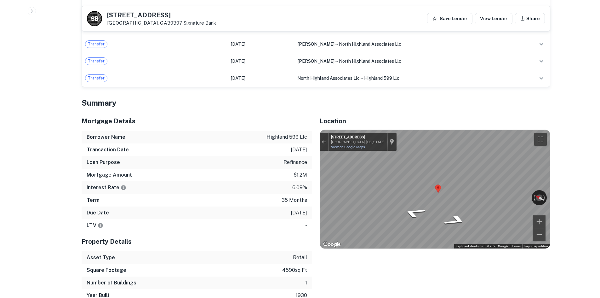
drag, startPoint x: 80, startPoint y: 85, endPoint x: 77, endPoint y: 79, distance: 6.6
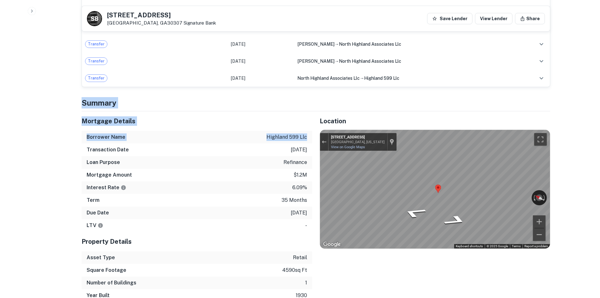
drag, startPoint x: 80, startPoint y: 81, endPoint x: 307, endPoint y: 121, distance: 230.4
click at [307, 133] on p "highland 599 llc" at bounding box center [287, 137] width 41 height 8
drag, startPoint x: 307, startPoint y: 117, endPoint x: 86, endPoint y: 81, distance: 223.8
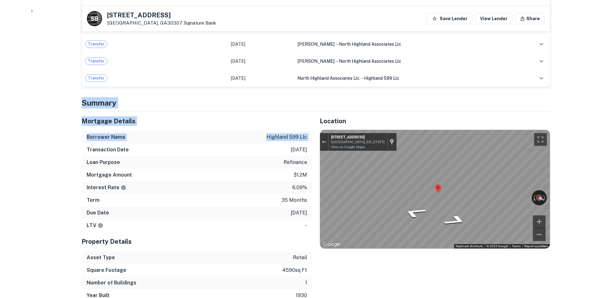
click at [86, 97] on h4 "Summary" at bounding box center [316, 102] width 469 height 11
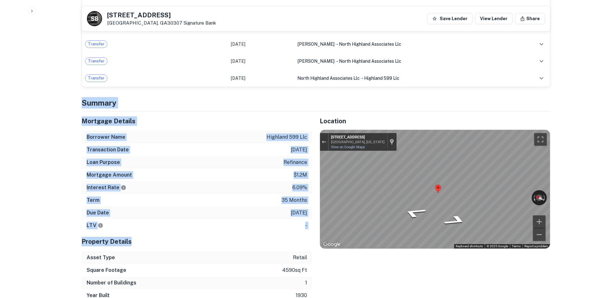
drag, startPoint x: 75, startPoint y: 82, endPoint x: 304, endPoint y: 212, distance: 263.3
click at [294, 232] on div "Property Details" at bounding box center [197, 242] width 231 height 20
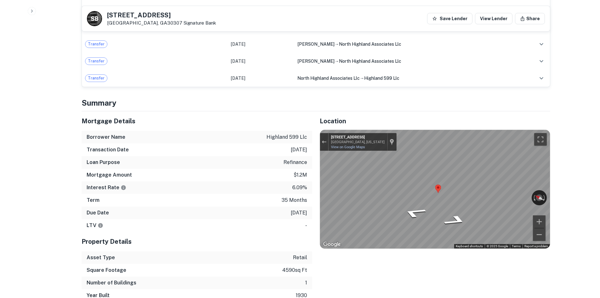
drag, startPoint x: 175, startPoint y: 194, endPoint x: 164, endPoint y: 141, distance: 54.7
click at [175, 206] on div "Due Date [DATE]" at bounding box center [197, 212] width 231 height 13
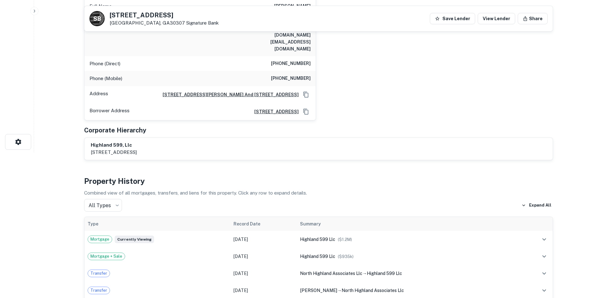
scroll to position [0, 0]
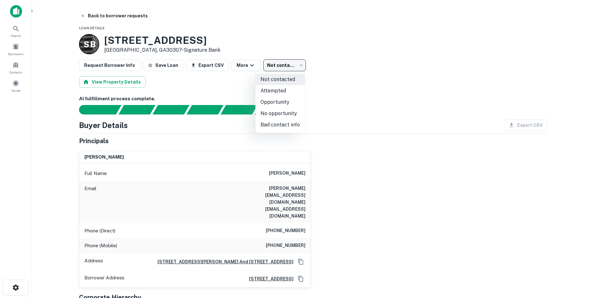
click at [277, 66] on body "Search Borrowers Contacts Saved Back to borrower requests Loan Details [GEOGRAP…" at bounding box center [300, 149] width 600 height 298
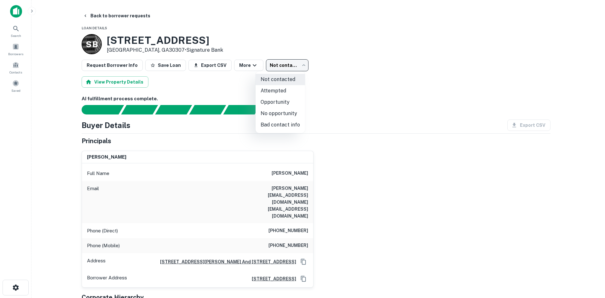
click at [278, 91] on li "Attempted" at bounding box center [280, 90] width 49 height 11
type input "*********"
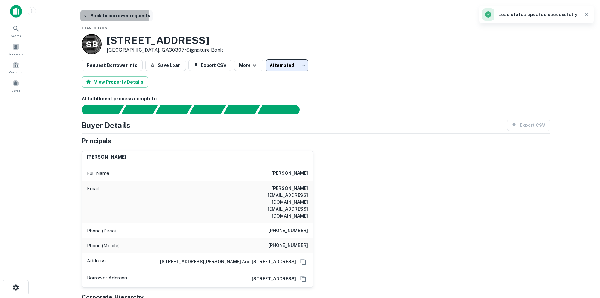
click at [92, 19] on button "Back to borrower requests" at bounding box center [116, 15] width 72 height 11
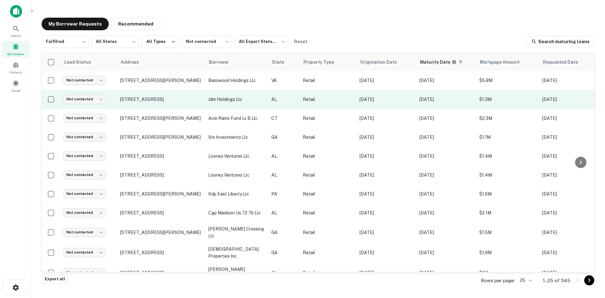
click at [377, 102] on p "[DATE]" at bounding box center [387, 99] width 54 height 7
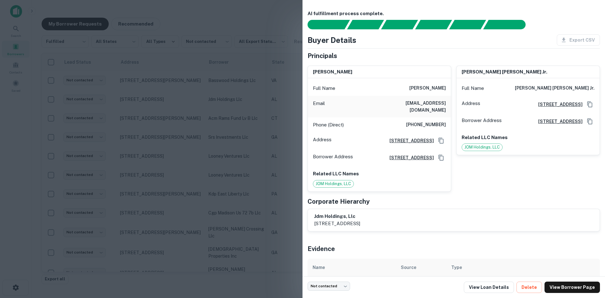
click at [266, 113] on div at bounding box center [302, 149] width 605 height 298
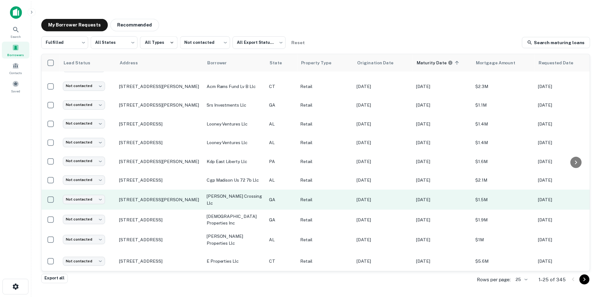
scroll to position [63, 0]
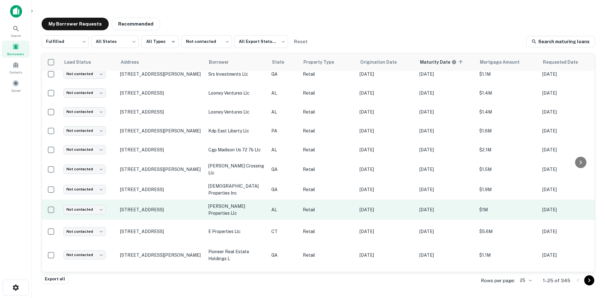
click at [434, 213] on p "[DATE]" at bounding box center [446, 209] width 54 height 7
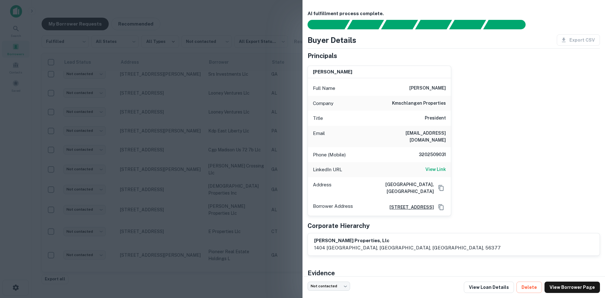
click at [190, 142] on div at bounding box center [302, 149] width 605 height 298
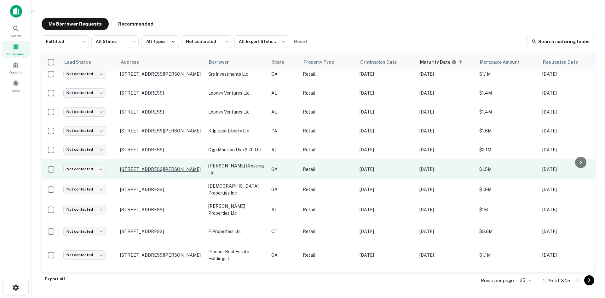
click at [147, 172] on p "[STREET_ADDRESS][PERSON_NAME]" at bounding box center [161, 169] width 82 height 6
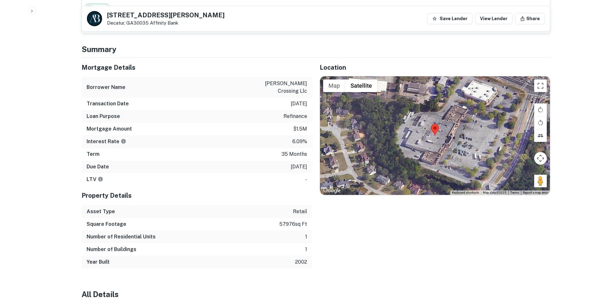
scroll to position [410, 0]
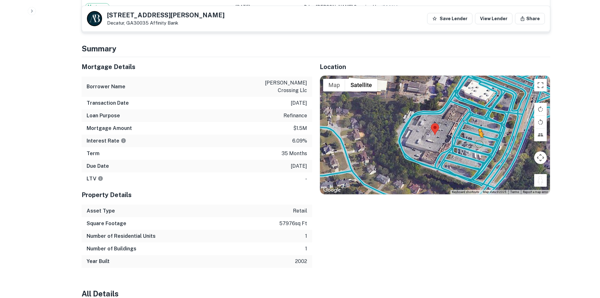
drag, startPoint x: 544, startPoint y: 177, endPoint x: 468, endPoint y: 134, distance: 87.2
click at [468, 134] on div "To activate drag with keyboard, press Alt + Enter. Once in keyboard drag state,…" at bounding box center [435, 135] width 230 height 118
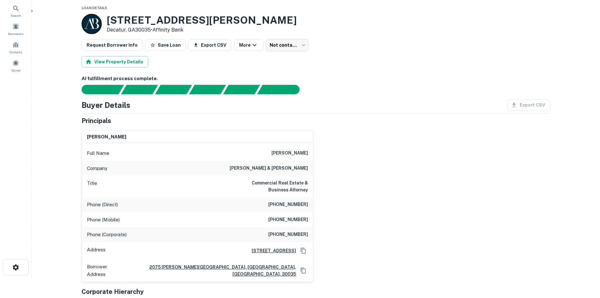
scroll to position [32, 0]
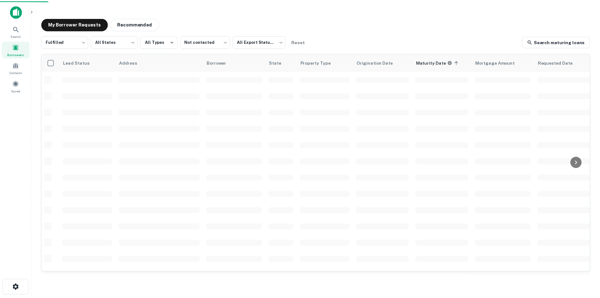
scroll to position [63, 0]
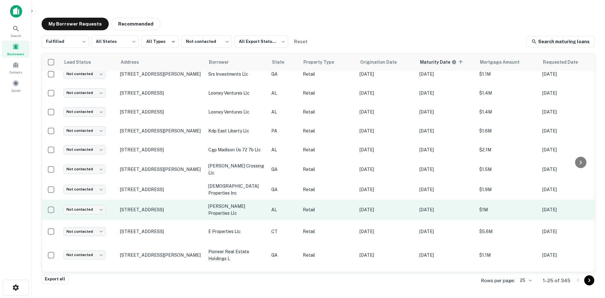
click at [371, 202] on td "[DATE]" at bounding box center [386, 209] width 60 height 20
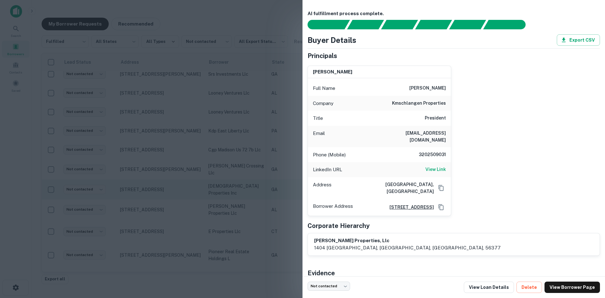
drag, startPoint x: 271, startPoint y: 180, endPoint x: 284, endPoint y: 198, distance: 22.1
click at [271, 183] on div at bounding box center [302, 149] width 605 height 298
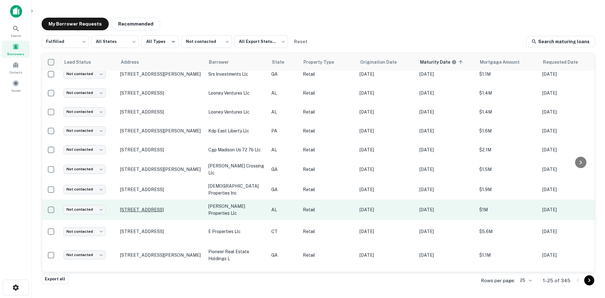
click at [164, 210] on p "[STREET_ADDRESS]" at bounding box center [161, 210] width 82 height 6
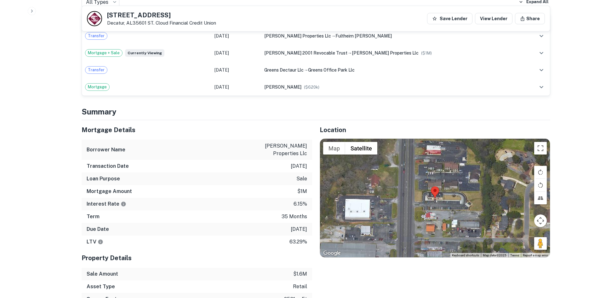
scroll to position [441, 0]
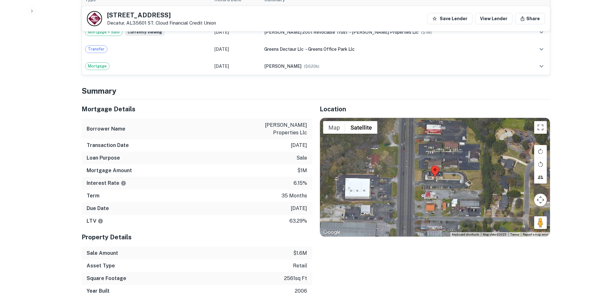
drag, startPoint x: 537, startPoint y: 219, endPoint x: 443, endPoint y: 182, distance: 100.3
click at [443, 182] on div "Map Terrain Satellite Labels Keyboard shortcuts Map Data Map data ©2025 Map dat…" at bounding box center [435, 177] width 230 height 118
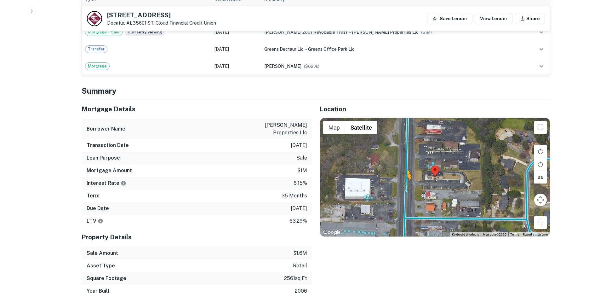
drag, startPoint x: 544, startPoint y: 217, endPoint x: 403, endPoint y: 176, distance: 146.1
click at [403, 176] on div "To activate drag with keyboard, press Alt + Enter. Once in keyboard drag state,…" at bounding box center [435, 177] width 230 height 118
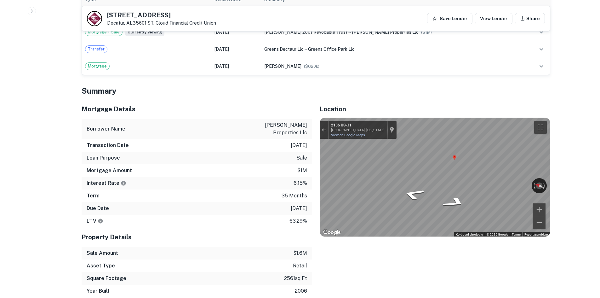
click at [280, 204] on div "Due Date [DATE]" at bounding box center [197, 208] width 231 height 13
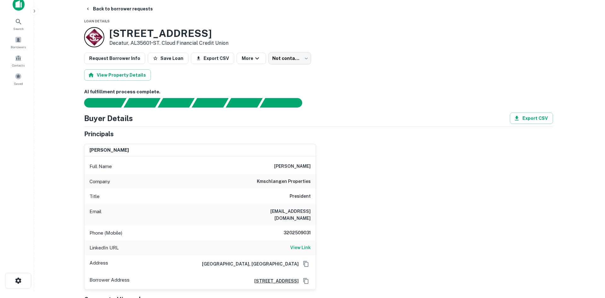
scroll to position [0, 0]
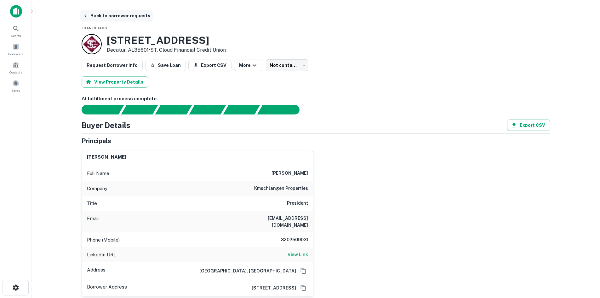
click at [92, 18] on button "Back to borrower requests" at bounding box center [116, 15] width 72 height 11
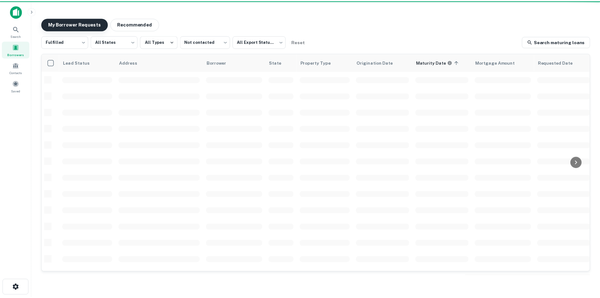
scroll to position [63, 0]
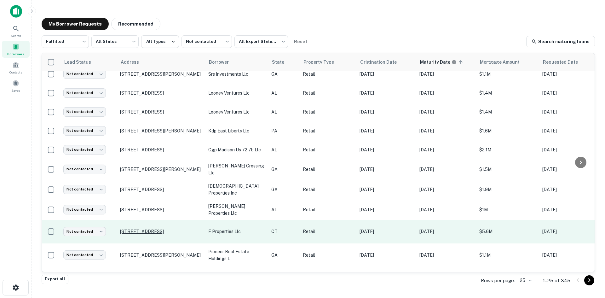
click at [162, 232] on p "[STREET_ADDRESS]" at bounding box center [161, 231] width 82 height 6
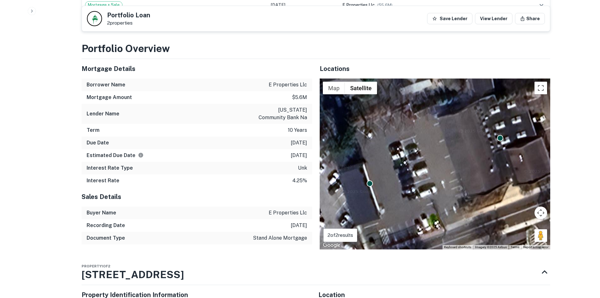
scroll to position [441, 0]
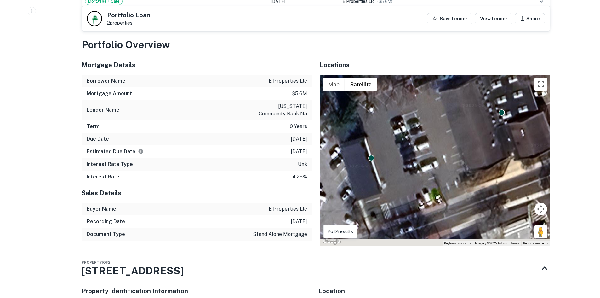
drag, startPoint x: 370, startPoint y: 186, endPoint x: 372, endPoint y: 163, distance: 23.7
click at [372, 163] on div "To activate drag with keyboard, press Alt + Enter. Once in keyboard drag state,…" at bounding box center [435, 160] width 231 height 171
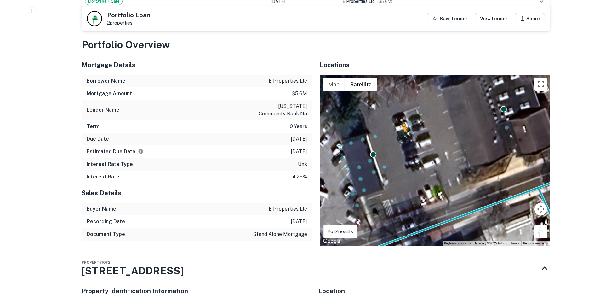
drag, startPoint x: 542, startPoint y: 220, endPoint x: 396, endPoint y: 118, distance: 177.7
click at [396, 118] on div "To activate drag with keyboard, press Alt + Enter. Once in keyboard drag state,…" at bounding box center [435, 160] width 231 height 171
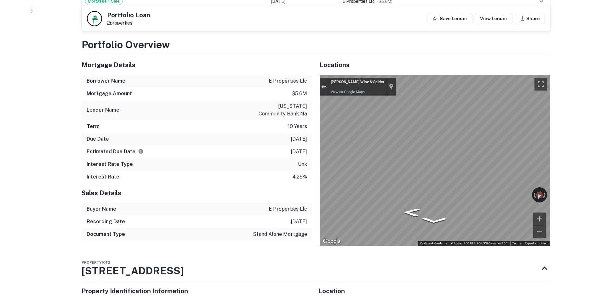
click at [326, 83] on button "Exit the Street View" at bounding box center [324, 87] width 8 height 9
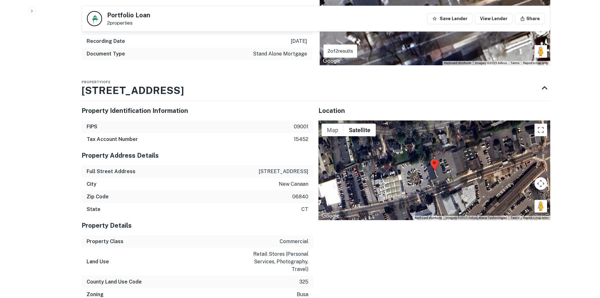
scroll to position [630, 0]
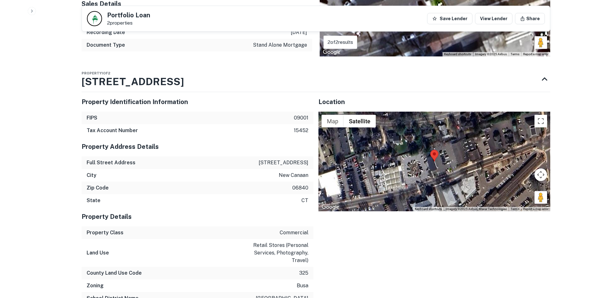
drag, startPoint x: 536, startPoint y: 188, endPoint x: 471, endPoint y: 154, distance: 73.0
click at [468, 152] on div "Map Terrain Satellite Labels Keyboard shortcuts Map Data Imagery ©2025 Airbus, …" at bounding box center [435, 162] width 232 height 100
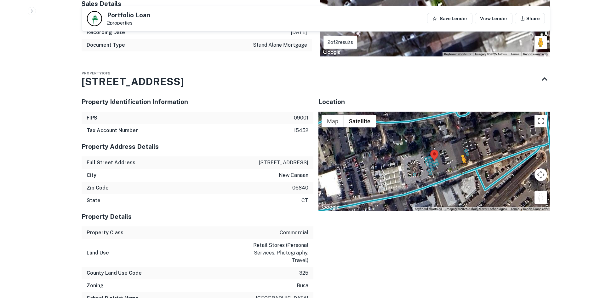
drag, startPoint x: 537, startPoint y: 185, endPoint x: 454, endPoint y: 158, distance: 86.9
click at [454, 158] on div "To activate drag with keyboard, press Alt + Enter. Once in keyboard drag state,…" at bounding box center [435, 162] width 232 height 100
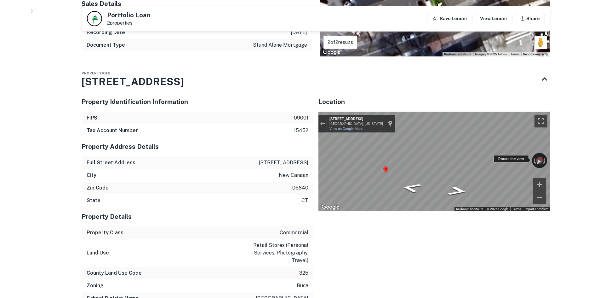
click at [520, 148] on div "← Move left → Move right ↑ Move up ↓ Move down + Zoom in - Zoom out [STREET_ADD…" at bounding box center [435, 162] width 232 height 100
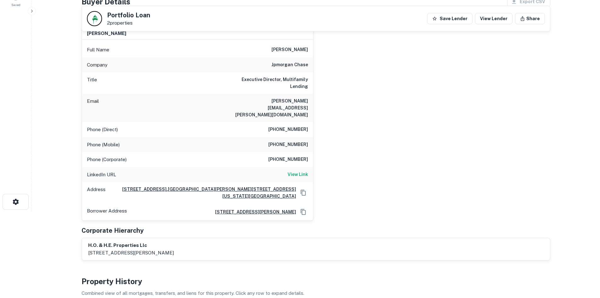
scroll to position [63, 0]
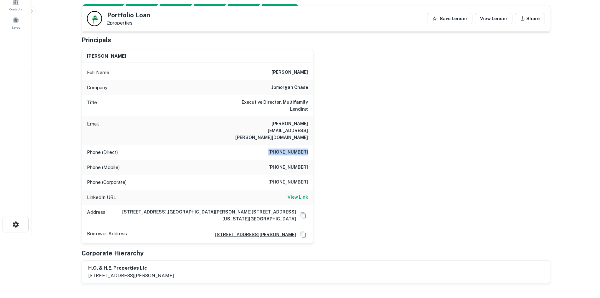
drag, startPoint x: 276, startPoint y: 138, endPoint x: 316, endPoint y: 138, distance: 40.3
click at [316, 138] on div "[PERSON_NAME] Full Name [PERSON_NAME] Company jpmorgan chase Title Executive Di…" at bounding box center [314, 144] width 474 height 199
copy h6 "[PHONE_NUMBER]"
click at [343, 190] on div "[PERSON_NAME] Full Name [PERSON_NAME] Company jpmorgan chase Title Executive Di…" at bounding box center [314, 144] width 474 height 199
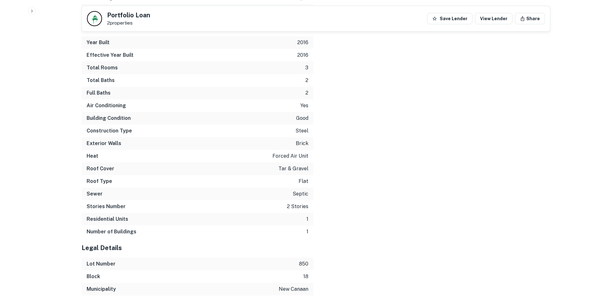
scroll to position [1088, 0]
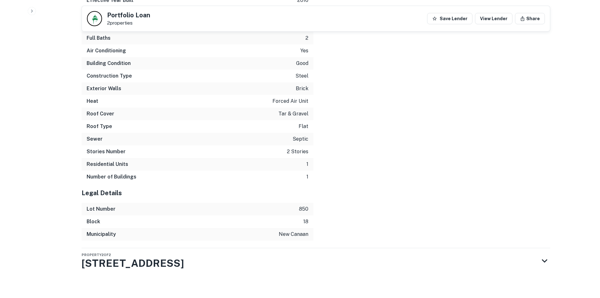
click at [302, 252] on div "Property 2 of 2 [STREET_ADDRESS]" at bounding box center [311, 260] width 458 height 25
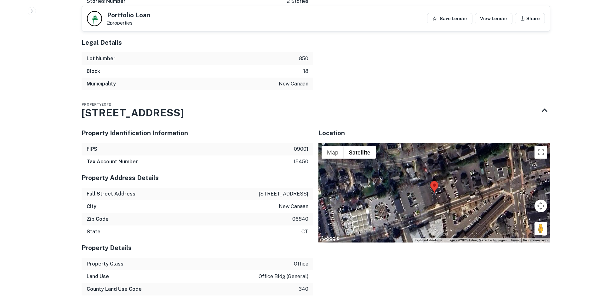
scroll to position [1326, 0]
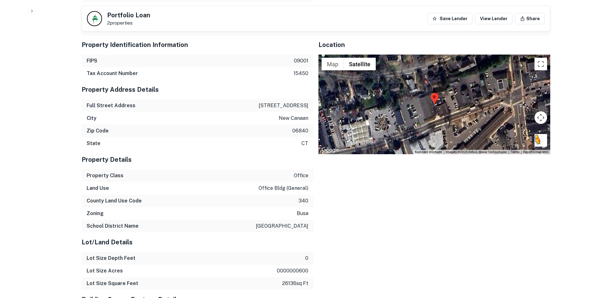
click at [540, 135] on button "Drag Pegman onto the map to open Street View" at bounding box center [541, 140] width 13 height 13
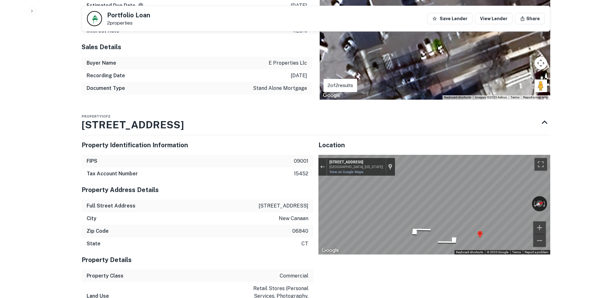
scroll to position [570, 0]
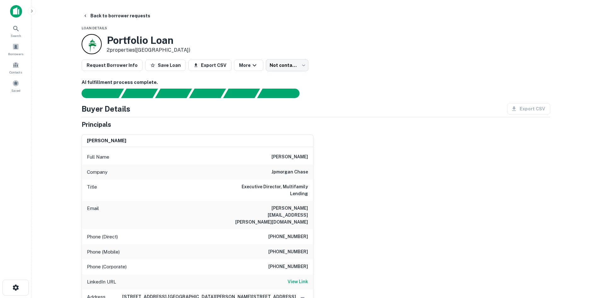
scroll to position [95, 0]
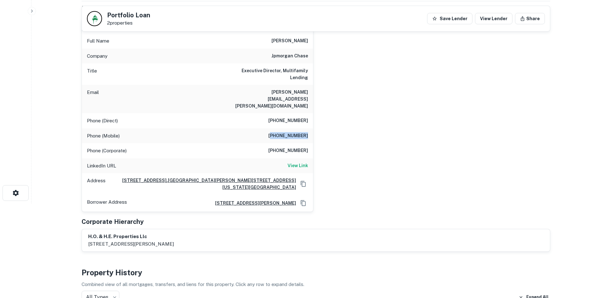
drag, startPoint x: 276, startPoint y: 122, endPoint x: 330, endPoint y: 123, distance: 54.2
click at [330, 123] on div "[PERSON_NAME] Full Name [PERSON_NAME] Company jpmorgan chase Title Executive Di…" at bounding box center [314, 112] width 474 height 199
click at [270, 128] on div "Phone (Mobile) [PHONE_NUMBER]" at bounding box center [197, 135] width 231 height 15
drag, startPoint x: 272, startPoint y: 122, endPoint x: 340, endPoint y: 123, distance: 67.8
click at [340, 123] on div "[PERSON_NAME] Full Name [PERSON_NAME] Company jpmorgan chase Title Executive Di…" at bounding box center [314, 112] width 474 height 199
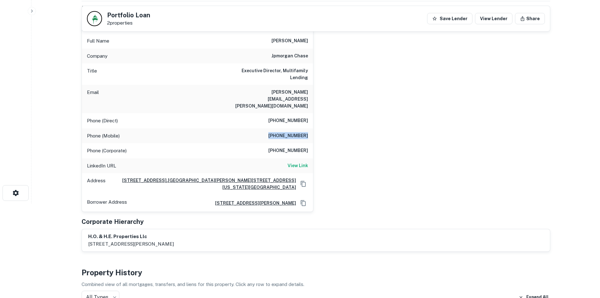
copy h6 "[PHONE_NUMBER]"
drag, startPoint x: 368, startPoint y: 181, endPoint x: 337, endPoint y: 183, distance: 31.9
click at [368, 181] on div "[PERSON_NAME] Full Name [PERSON_NAME] Company jpmorgan chase Title Executive Di…" at bounding box center [314, 112] width 474 height 199
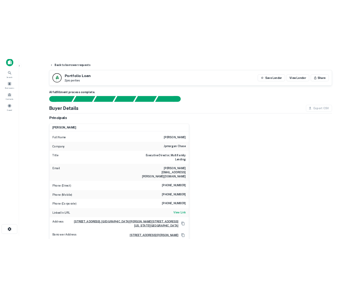
scroll to position [0, 0]
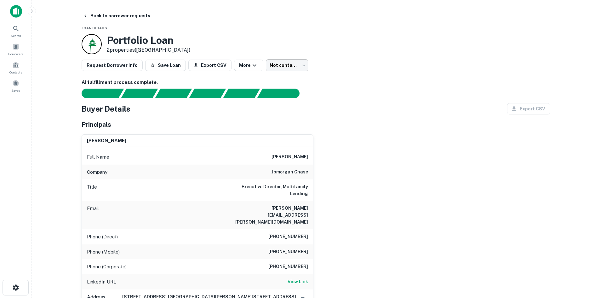
click at [274, 68] on body "Search Borrowers Contacts Saved Back to borrower requests Loan Details Portfoli…" at bounding box center [300, 149] width 600 height 298
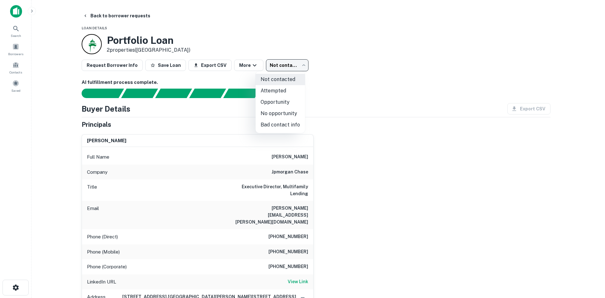
click at [286, 90] on li "Attempted" at bounding box center [280, 90] width 49 height 11
type input "*********"
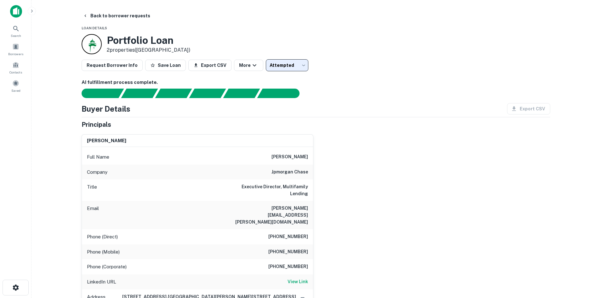
drag, startPoint x: 385, startPoint y: 65, endPoint x: 215, endPoint y: 57, distance: 170.1
click at [383, 66] on div "Request Borrower Info Save Loan Export CSV More Attempted ********* ​" at bounding box center [316, 65] width 469 height 12
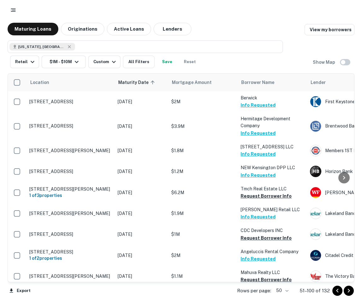
scroll to position [158, 0]
